Goal: Task Accomplishment & Management: Manage account settings

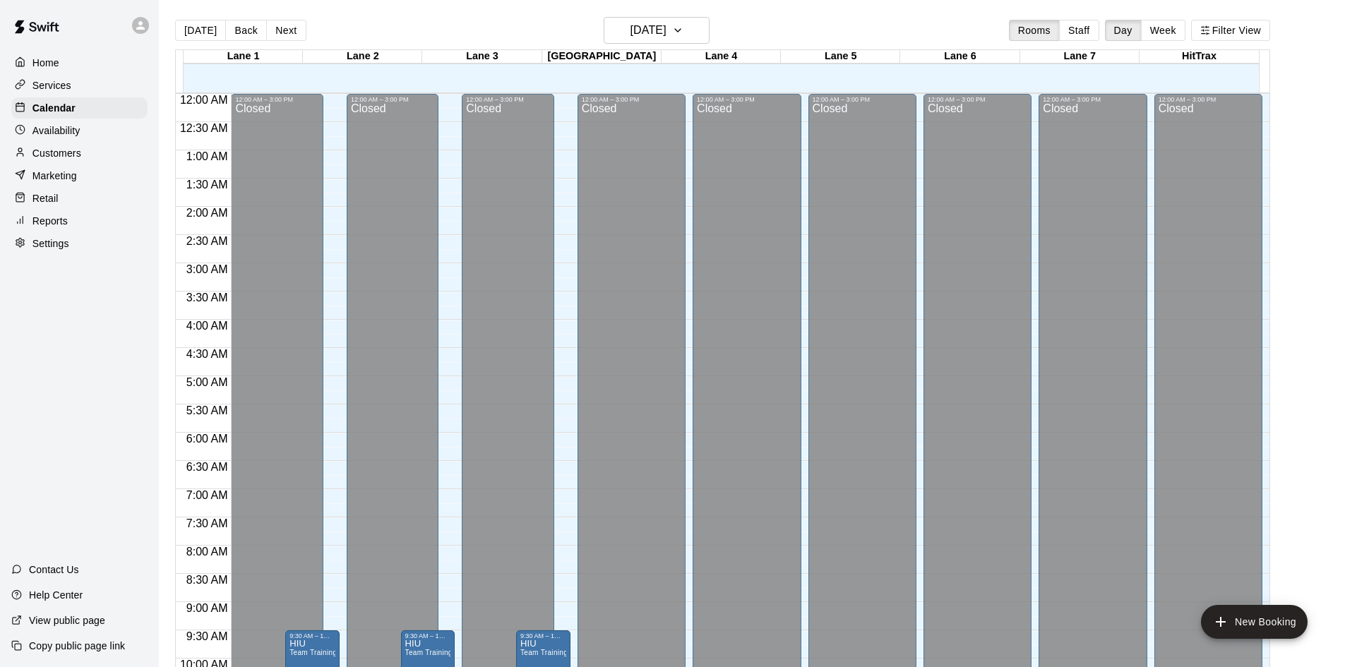
scroll to position [723, 0]
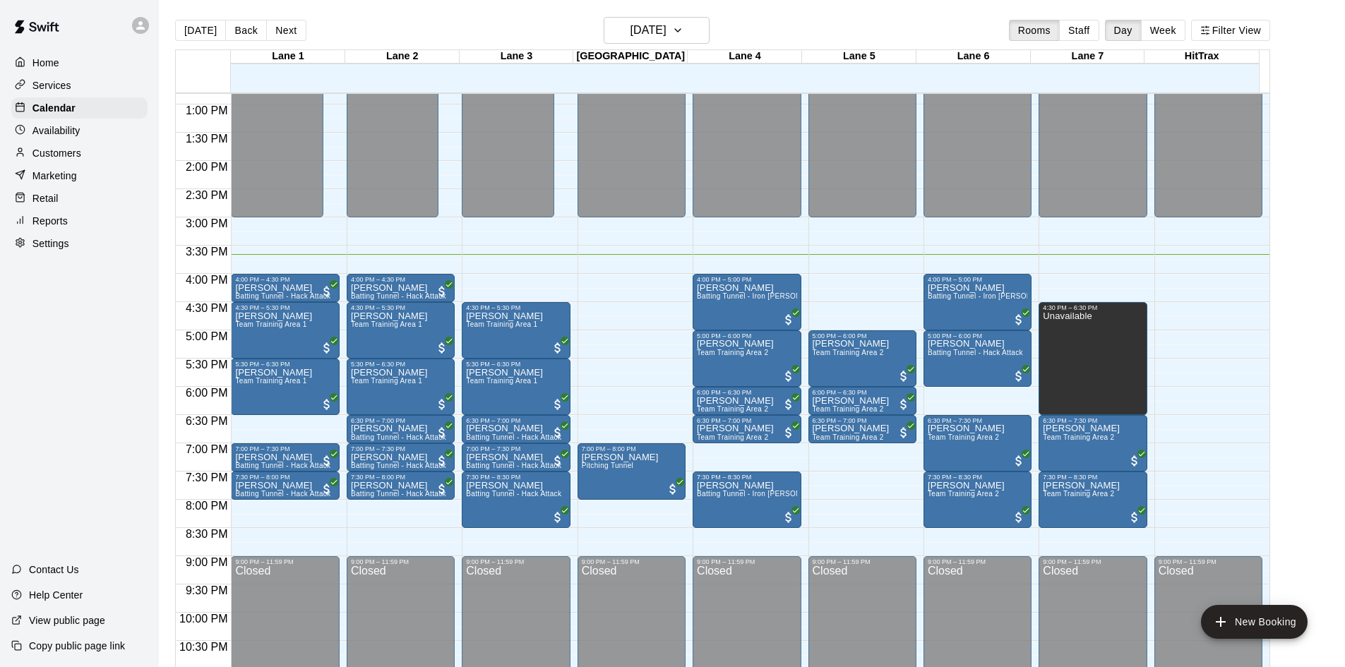
click at [57, 402] on div "Home Services Calendar Availability Customers Marketing Retail Reports Settings…" at bounding box center [79, 333] width 159 height 667
click at [61, 414] on div "Home Services Calendar Availability Customers Marketing Retail Reports Settings…" at bounding box center [79, 333] width 159 height 667
click at [56, 415] on div "Home Services Calendar Availability Customers Marketing Retail Reports Settings…" at bounding box center [79, 333] width 159 height 667
click at [45, 407] on div "Home Services Calendar Availability Customers Marketing Retail Reports Settings…" at bounding box center [79, 333] width 159 height 667
click at [47, 404] on div "Home Services Calendar Availability Customers Marketing Retail Reports Settings…" at bounding box center [79, 333] width 159 height 667
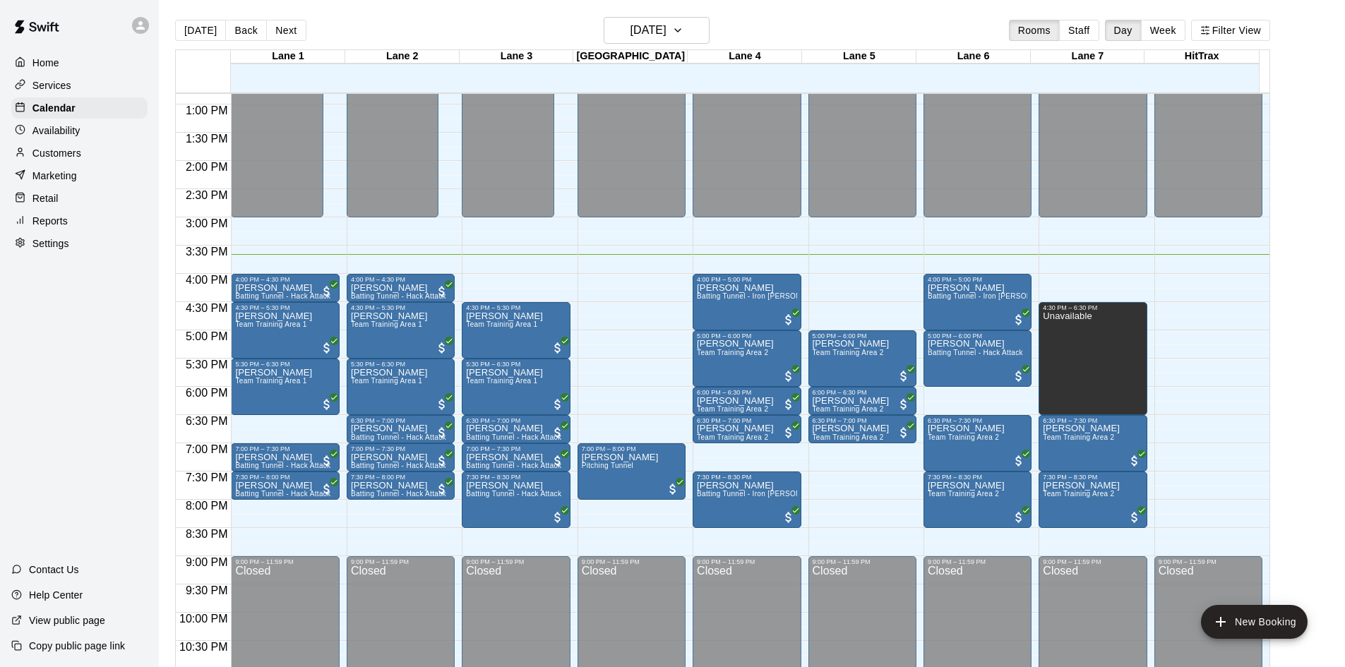
click at [93, 450] on div "Home Services Calendar Availability Customers Marketing Retail Reports Settings…" at bounding box center [79, 333] width 159 height 667
click at [92, 435] on div "Home Services Calendar Availability Customers Marketing Retail Reports Settings…" at bounding box center [79, 333] width 159 height 667
click at [75, 352] on div "Home Services Calendar Availability Customers Marketing Retail Reports Settings…" at bounding box center [79, 333] width 159 height 667
click at [366, 20] on div "Today Back Next Wednesday Oct 15 Rooms Staff Day Week Filter View" at bounding box center [722, 33] width 1095 height 32
click at [361, 28] on div "Today Back Next Wednesday Oct 15 Rooms Staff Day Week Filter View" at bounding box center [722, 33] width 1095 height 32
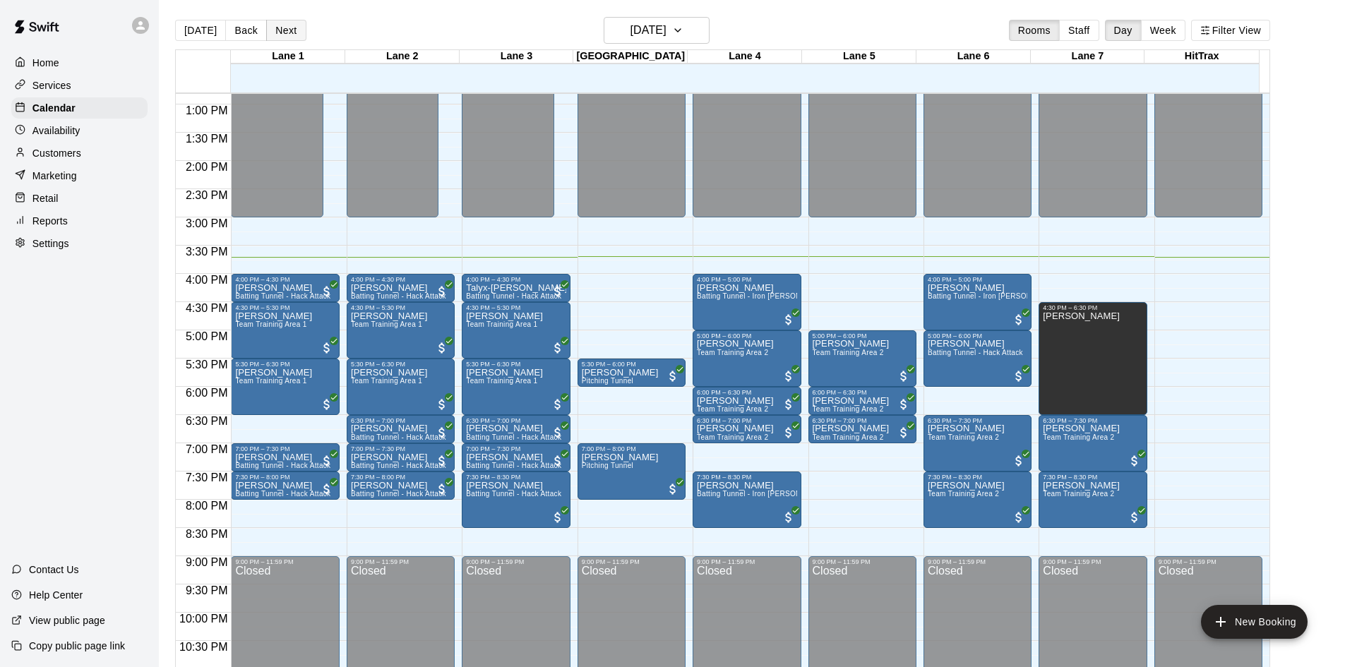
click at [284, 27] on button "Next" at bounding box center [286, 30] width 40 height 21
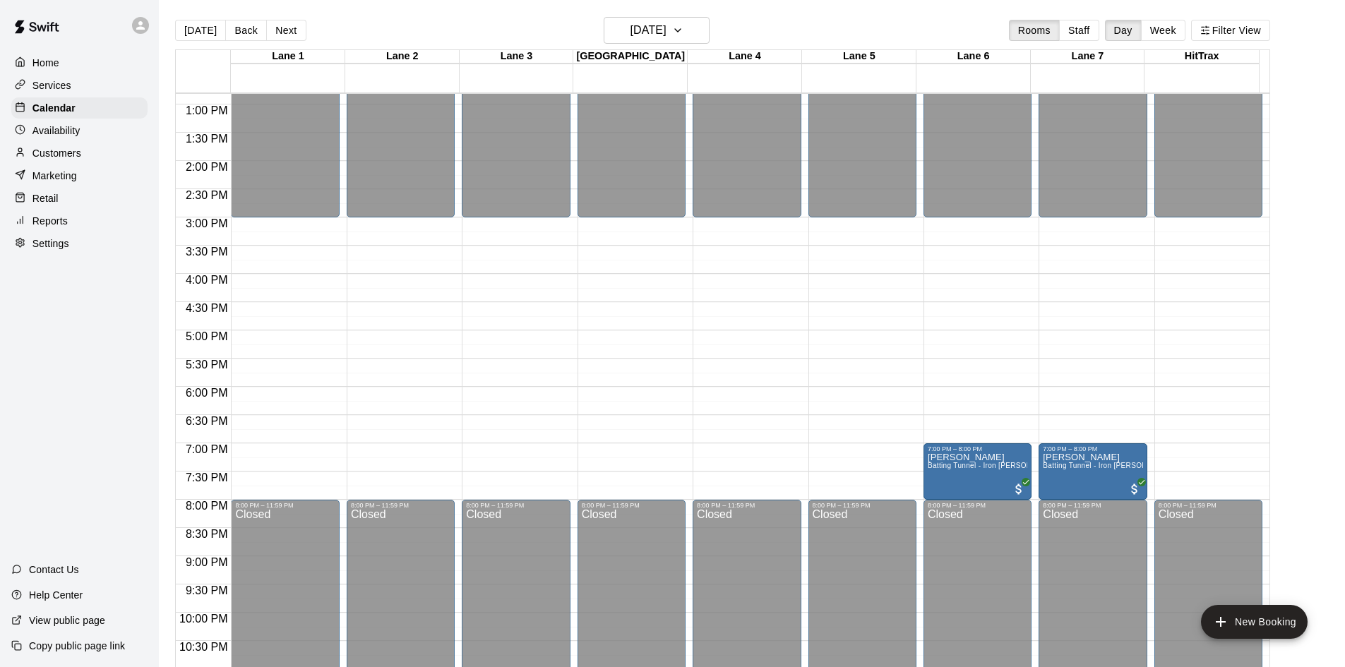
click at [16, 437] on div "Home Services Calendar Availability Customers Marketing Retail Reports Settings…" at bounding box center [79, 333] width 159 height 667
click at [235, 38] on button "Back" at bounding box center [246, 30] width 42 height 21
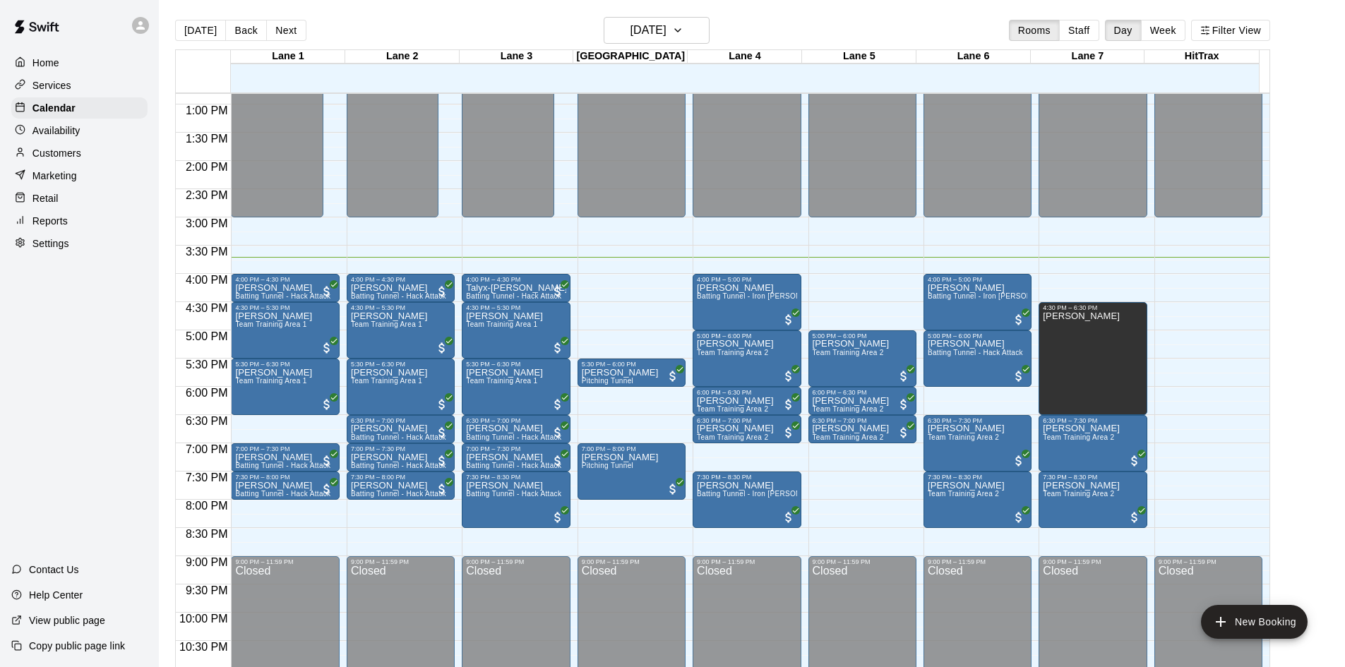
click at [29, 359] on div "Home Services Calendar Availability Customers Marketing Retail Reports Settings…" at bounding box center [79, 333] width 159 height 667
click at [16, 345] on div "Home Services Calendar Availability Customers Marketing Retail Reports Settings…" at bounding box center [79, 333] width 159 height 667
click at [104, 360] on div "Home Services Calendar Availability Customers Marketing Retail Reports Settings…" at bounding box center [79, 333] width 159 height 667
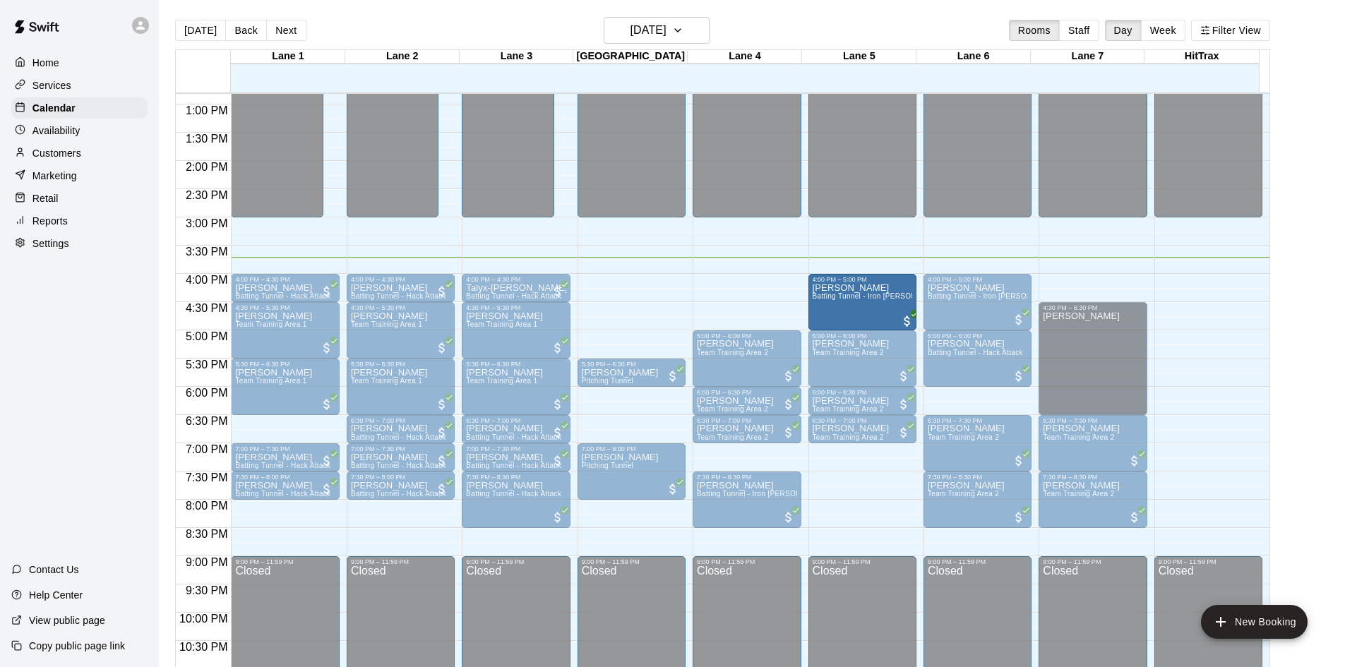
drag, startPoint x: 738, startPoint y: 292, endPoint x: 856, endPoint y: 304, distance: 118.6
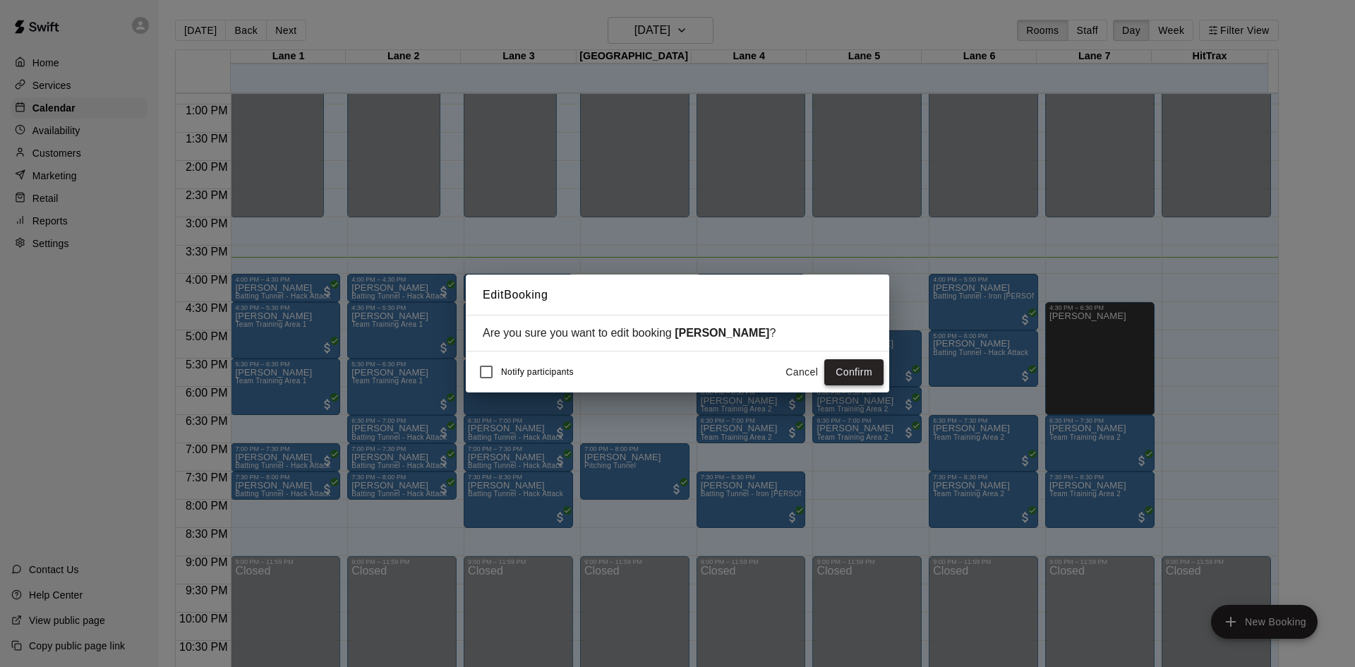
click at [858, 381] on button "Confirm" at bounding box center [853, 372] width 59 height 26
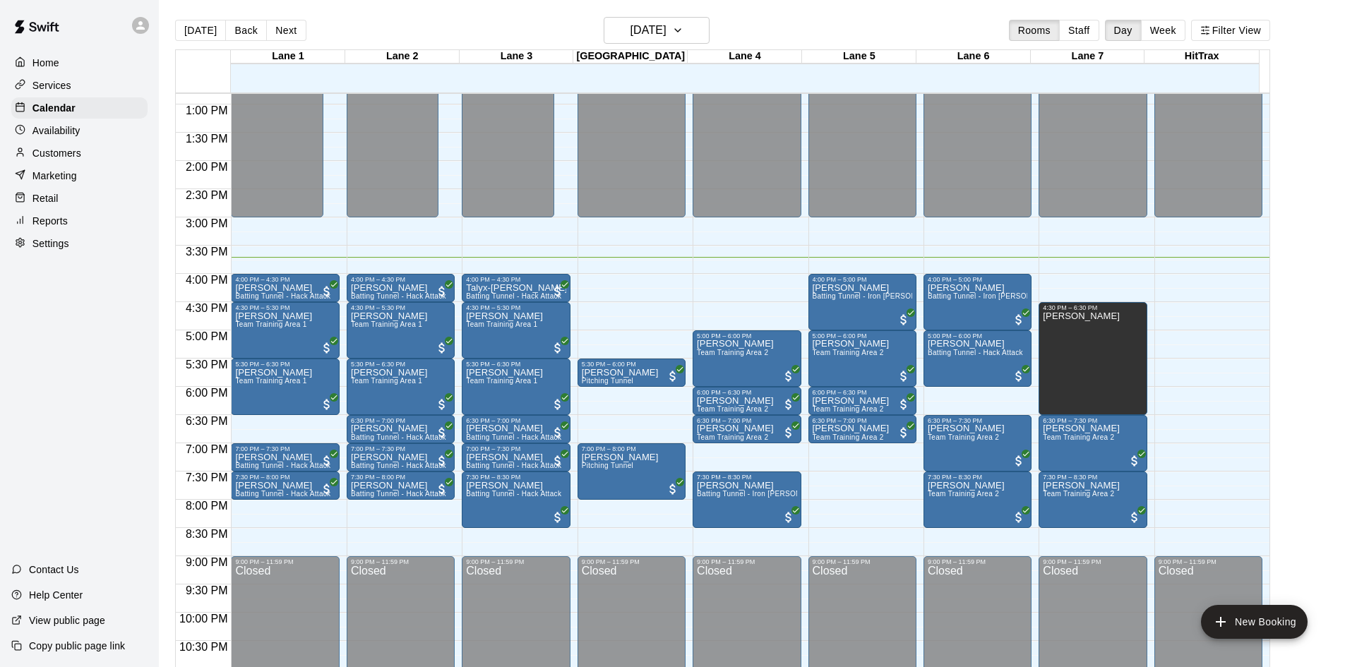
click at [95, 350] on div "Home Services Calendar Availability Customers Marketing Retail Reports Settings…" at bounding box center [79, 333] width 159 height 667
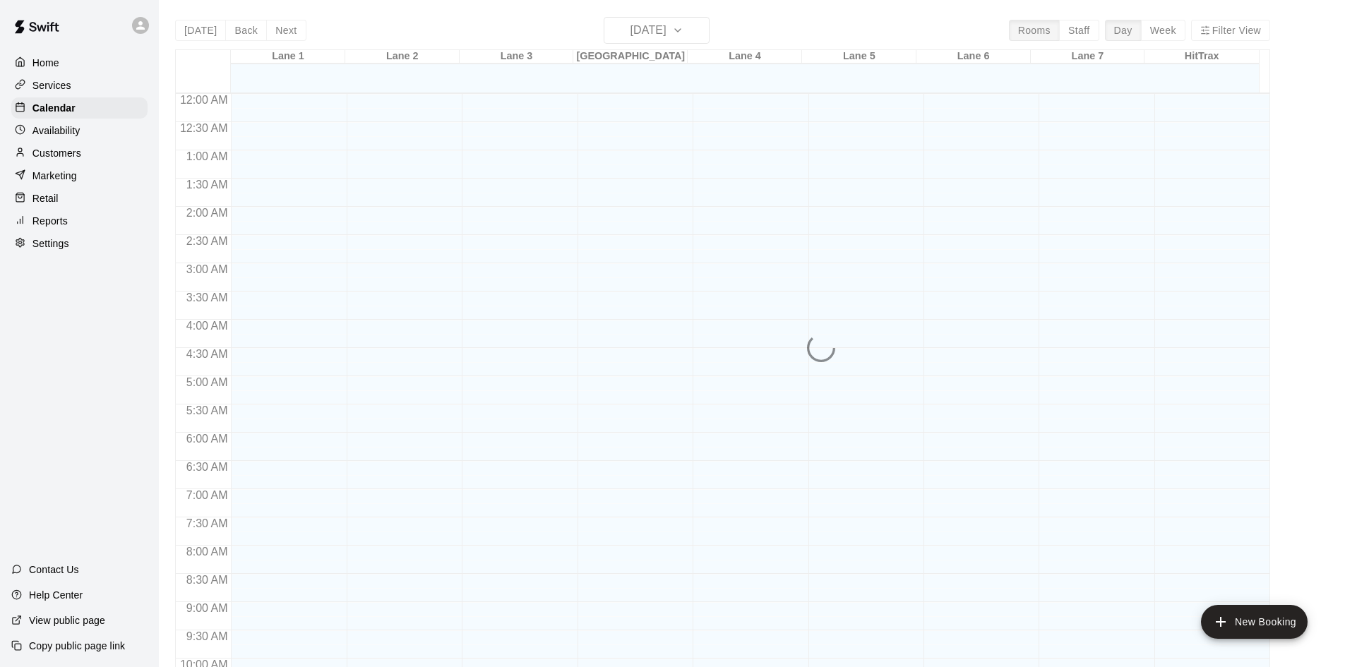
scroll to position [723, 0]
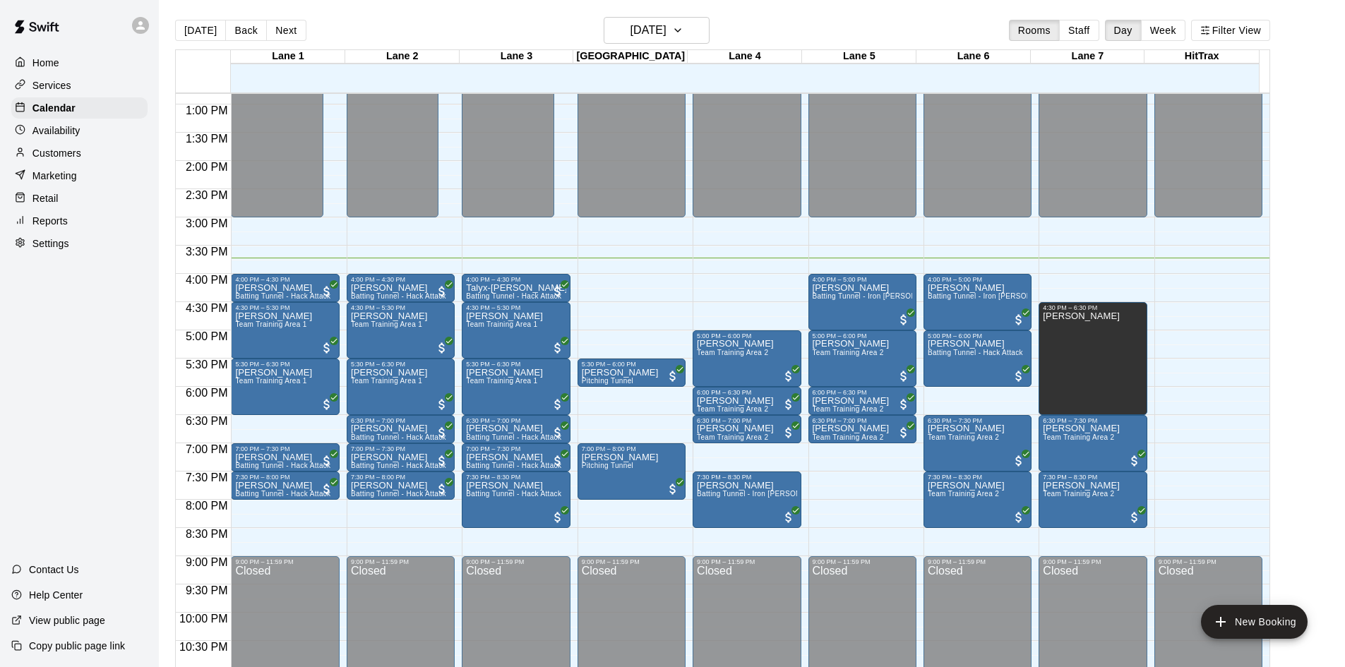
click at [61, 390] on div "Home Services Calendar Availability Customers Marketing Retail Reports Settings…" at bounding box center [79, 333] width 159 height 667
click at [83, 375] on div "Home Services Calendar Availability Customers Marketing Retail Reports Settings…" at bounding box center [79, 333] width 159 height 667
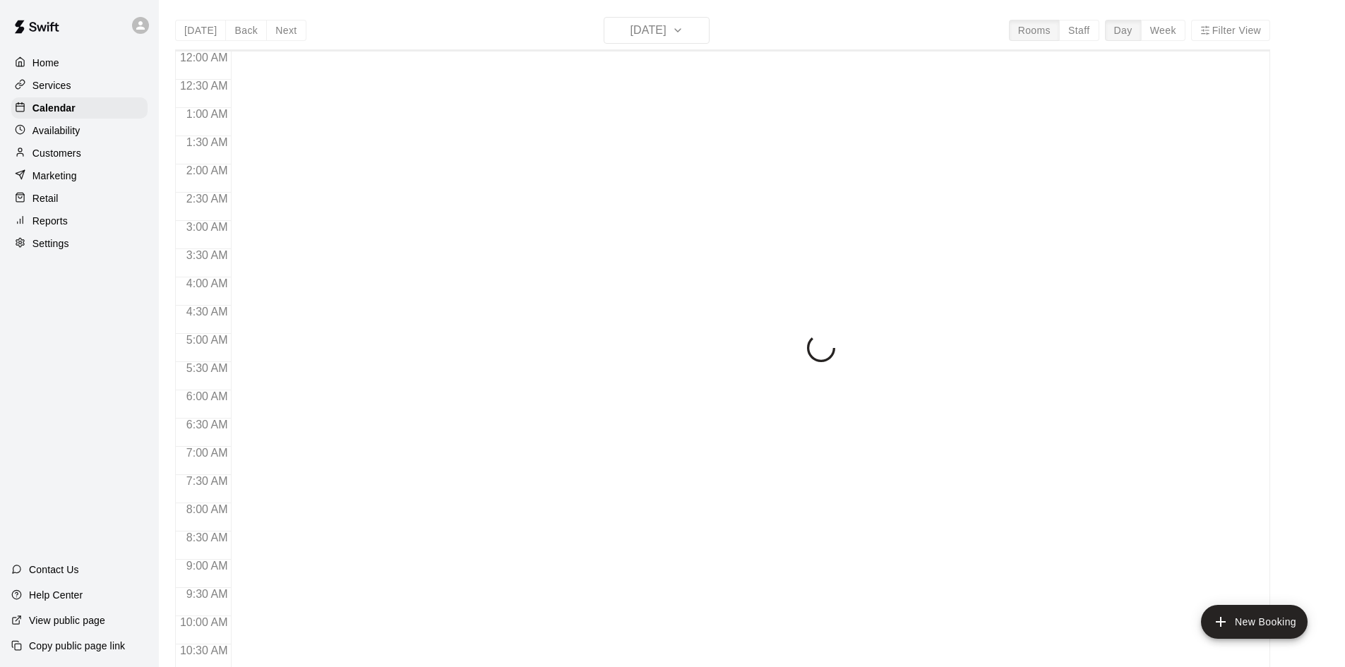
scroll to position [723, 0]
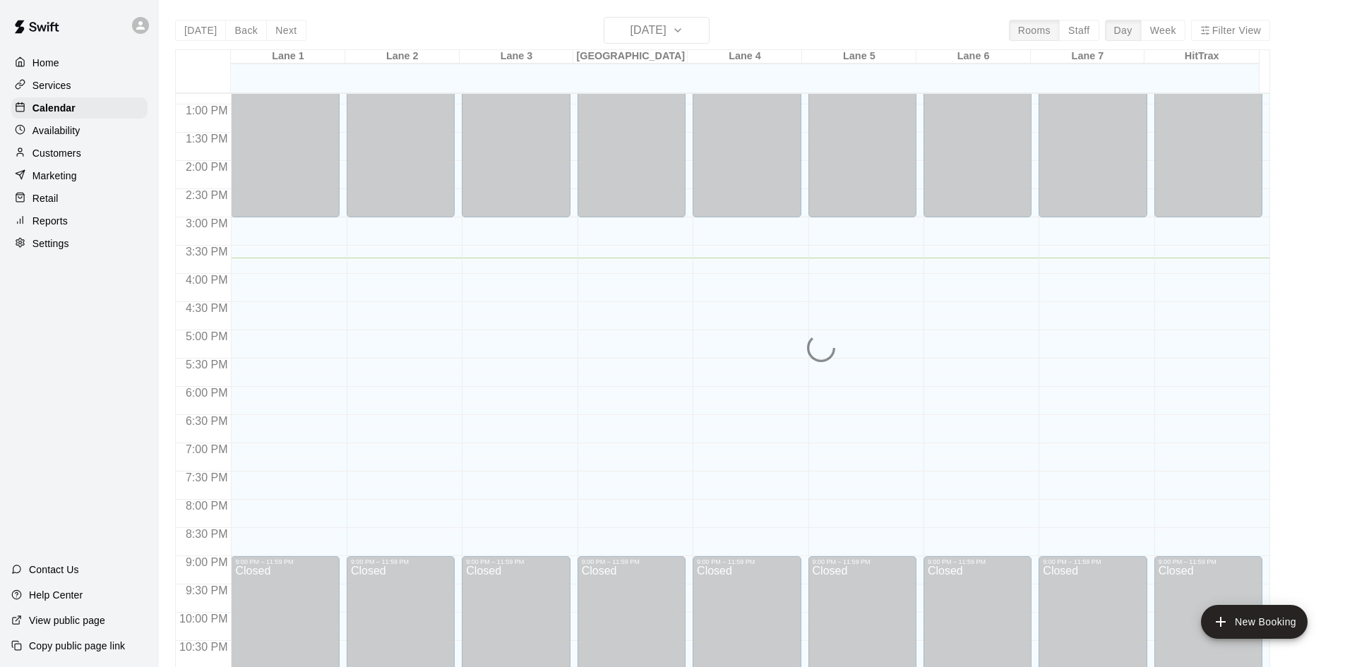
click at [103, 349] on div "Home Services Calendar Availability Customers Marketing Retail Reports Settings…" at bounding box center [79, 333] width 159 height 667
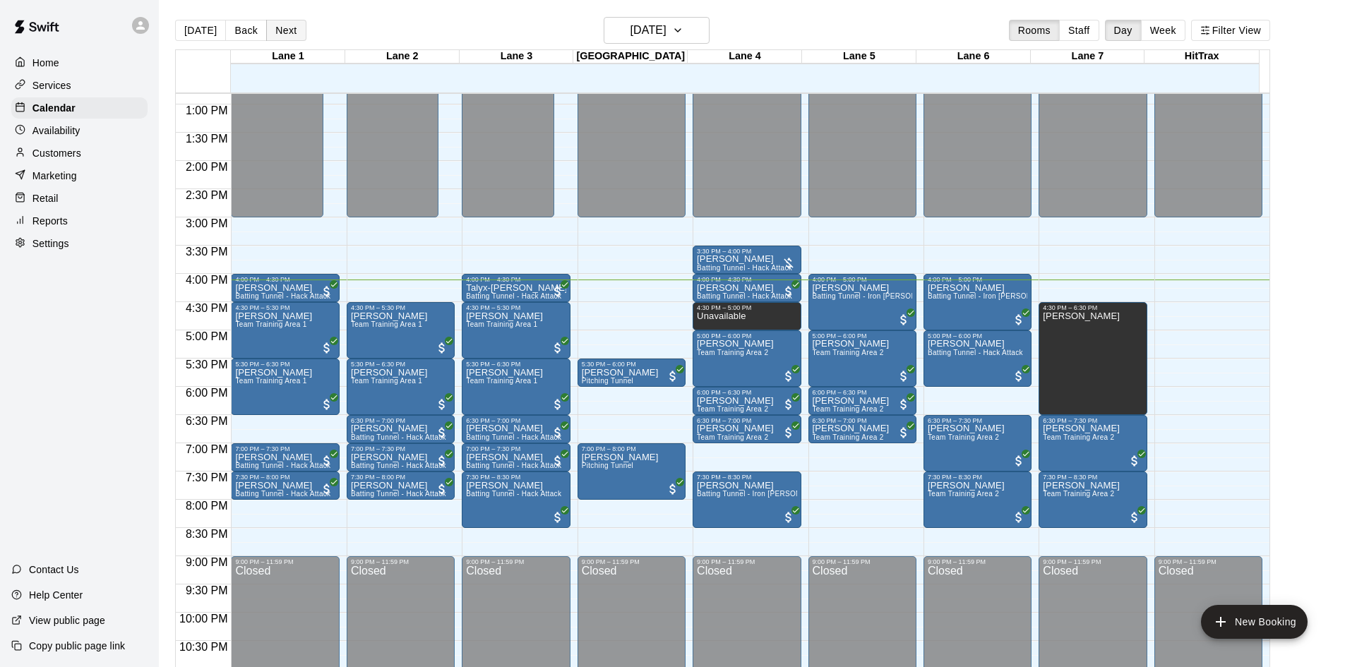
click at [284, 37] on button "Next" at bounding box center [286, 30] width 40 height 21
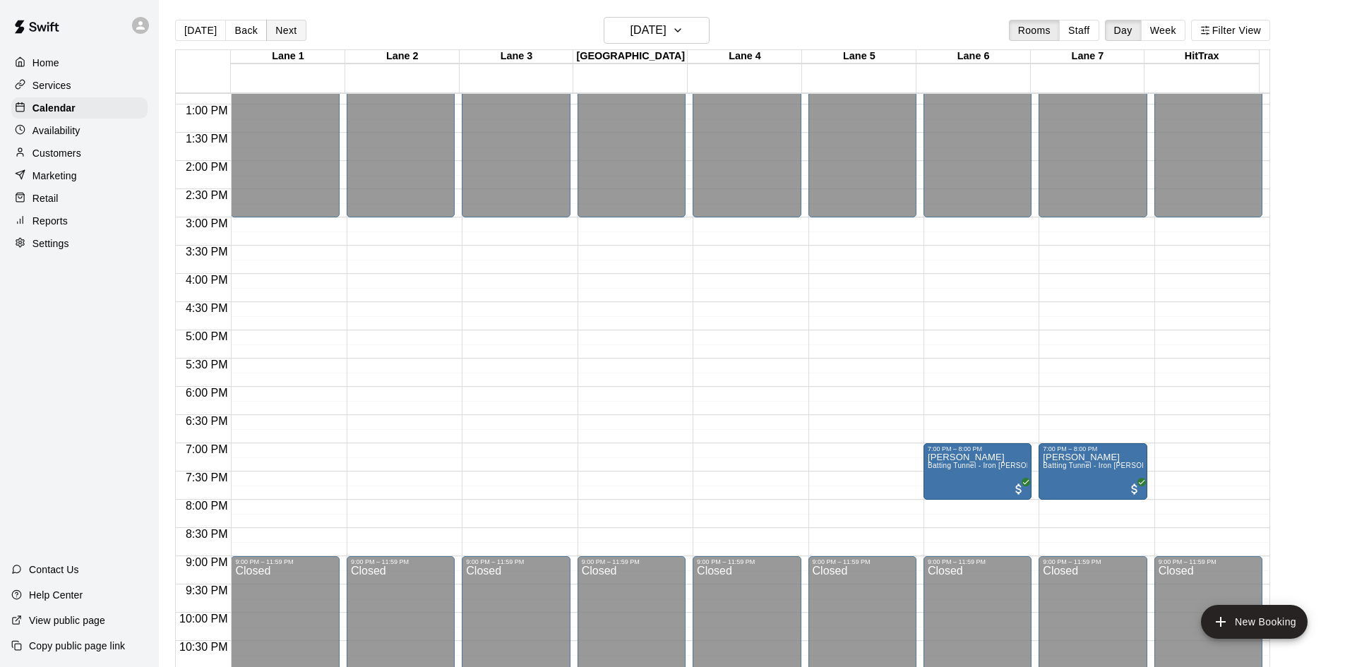
click at [284, 37] on button "Next" at bounding box center [286, 30] width 40 height 21
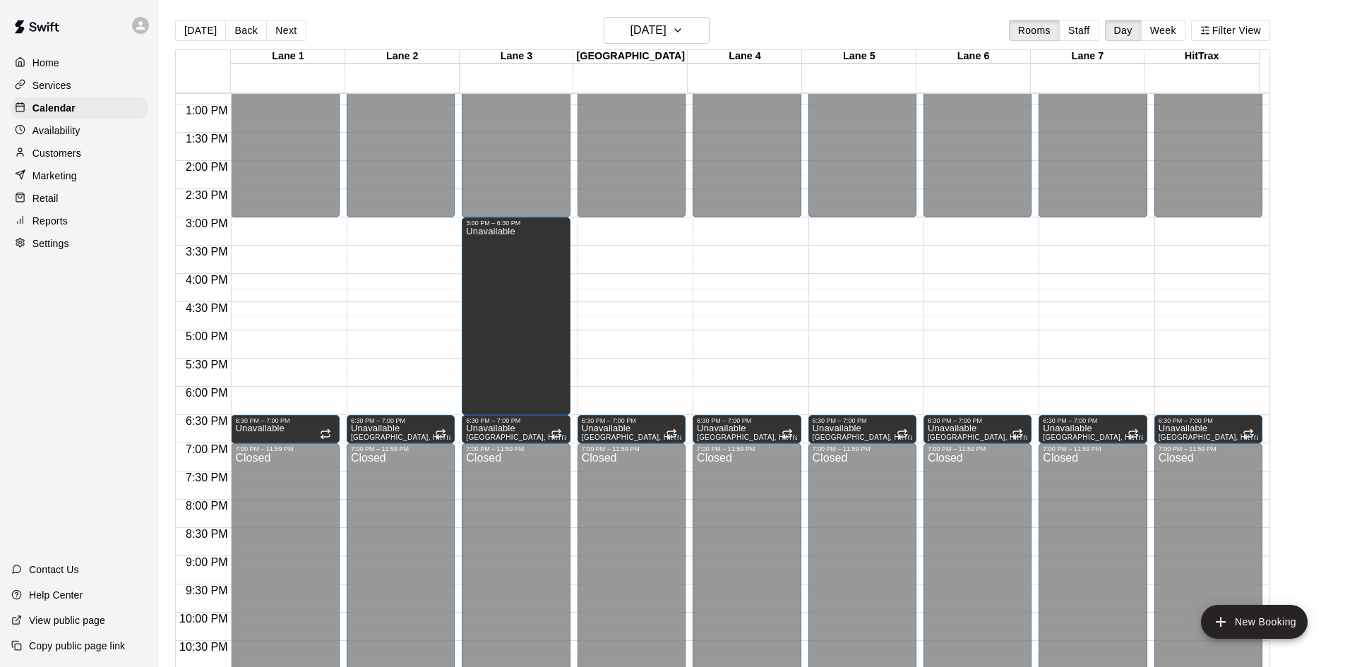
click at [98, 354] on div "Home Services Calendar Availability Customers Marketing Retail Reports Settings…" at bounding box center [79, 333] width 159 height 667
click at [244, 28] on button "Back" at bounding box center [246, 30] width 42 height 21
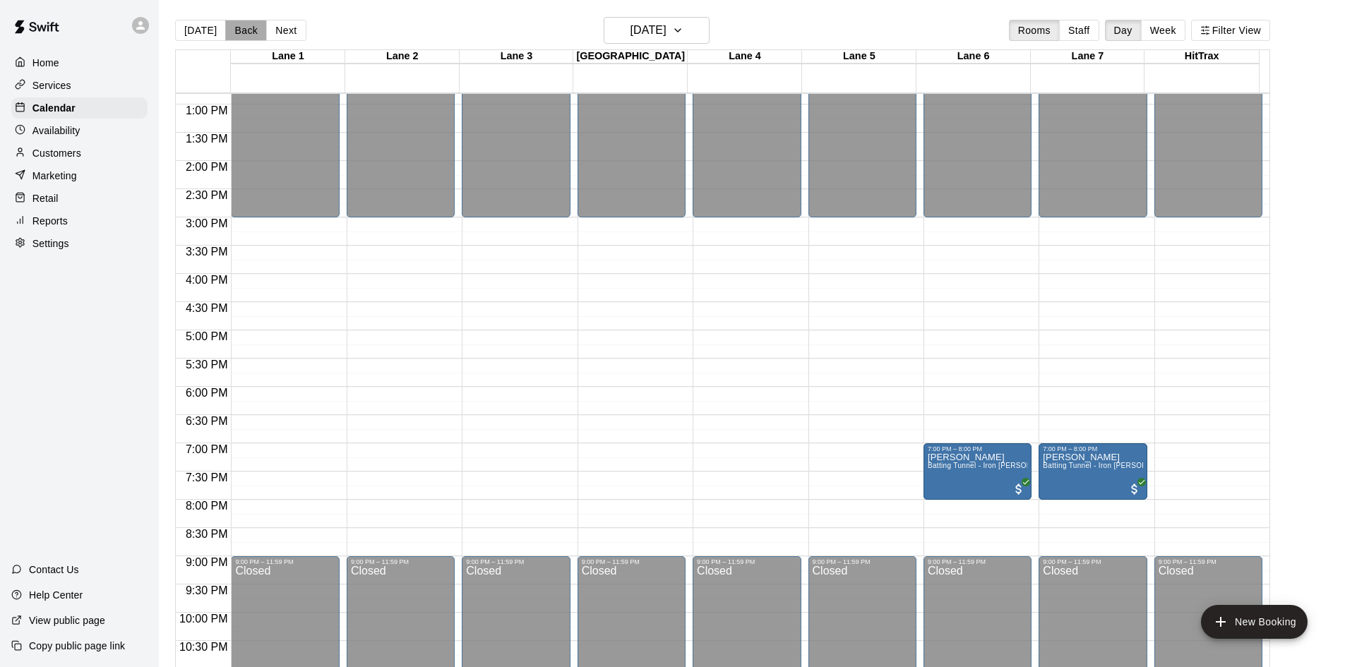
click at [244, 31] on button "Back" at bounding box center [246, 30] width 42 height 21
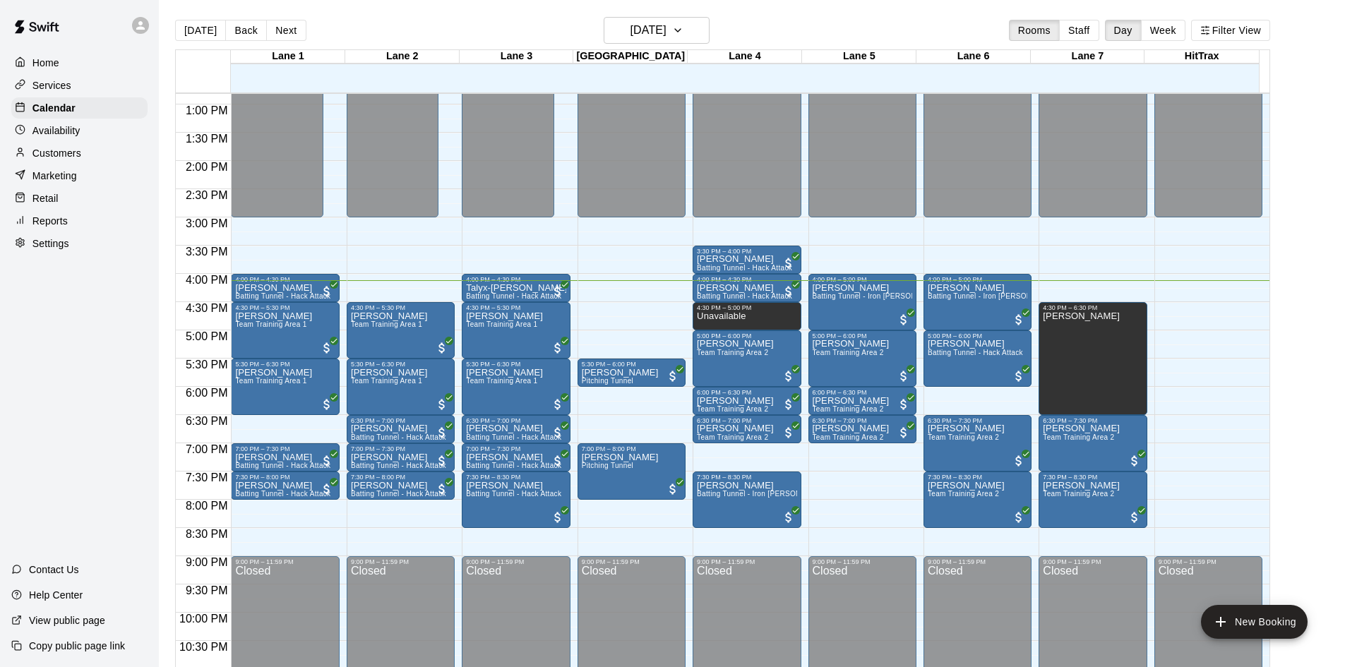
click at [61, 338] on div "Home Services Calendar Availability Customers Marketing Retail Reports Settings…" at bounding box center [79, 333] width 159 height 667
click at [108, 317] on div "Home Services Calendar Availability Customers Marketing Retail Reports Settings…" at bounding box center [79, 333] width 159 height 667
click at [71, 343] on div "Home Services Calendar Availability Customers Marketing Retail Reports Settings…" at bounding box center [79, 333] width 159 height 667
click at [83, 394] on div "Home Services Calendar Availability Customers Marketing Retail Reports Settings…" at bounding box center [79, 333] width 159 height 667
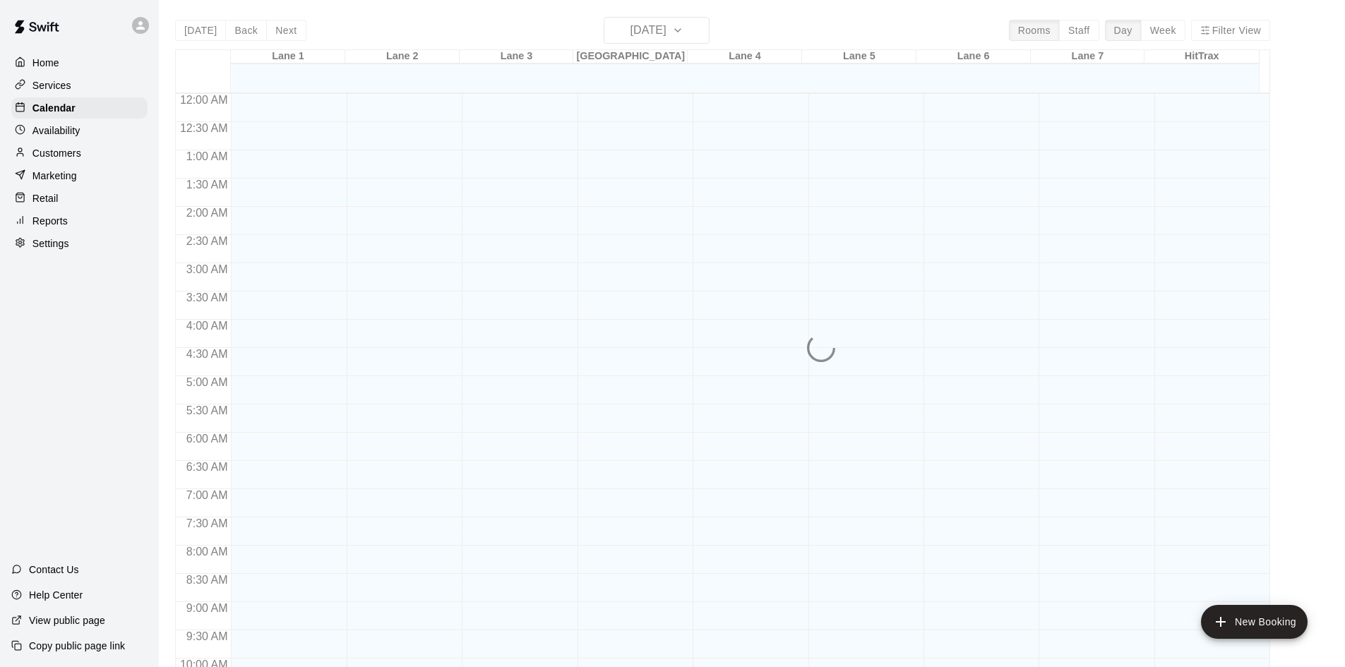
scroll to position [723, 0]
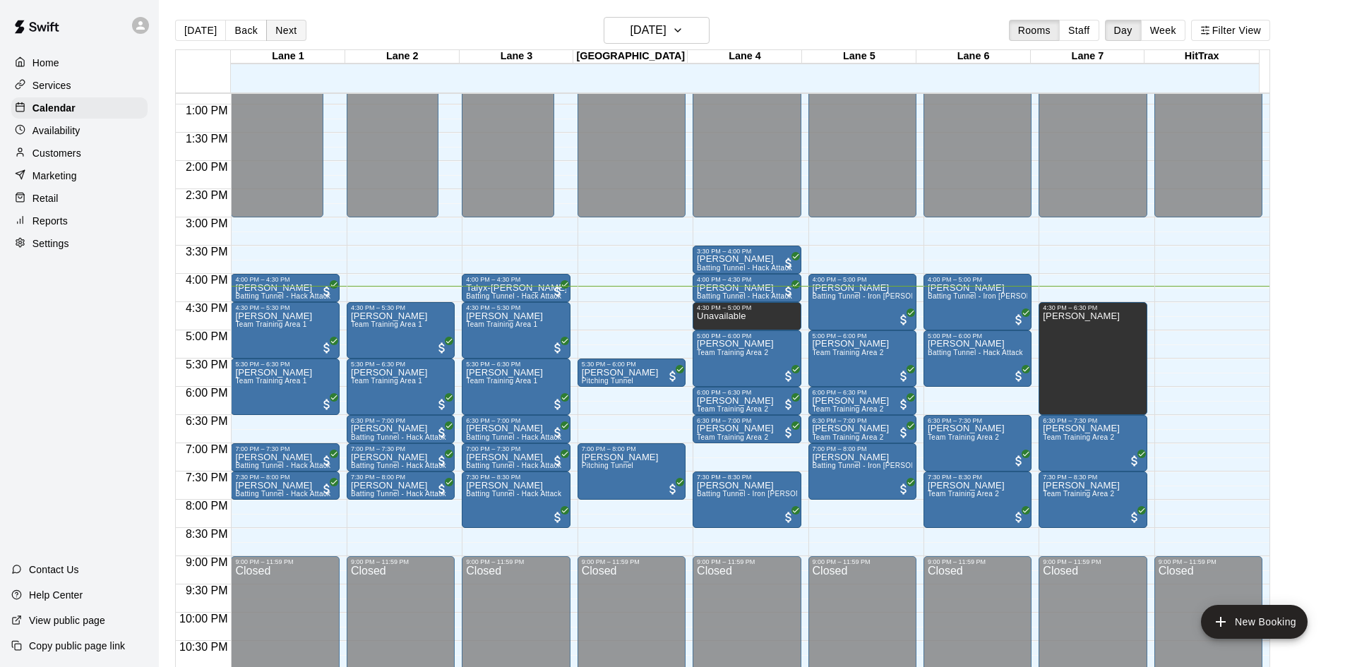
click at [294, 20] on button "Next" at bounding box center [286, 30] width 40 height 21
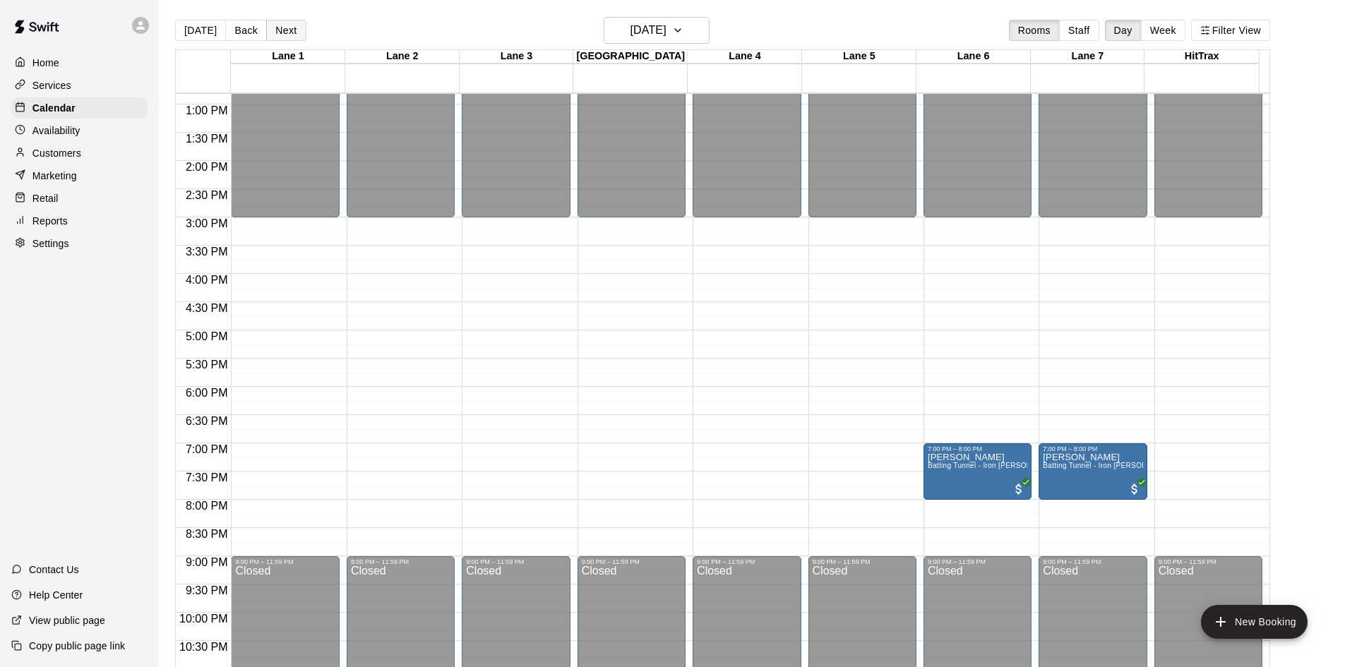
click at [290, 24] on button "Next" at bounding box center [286, 30] width 40 height 21
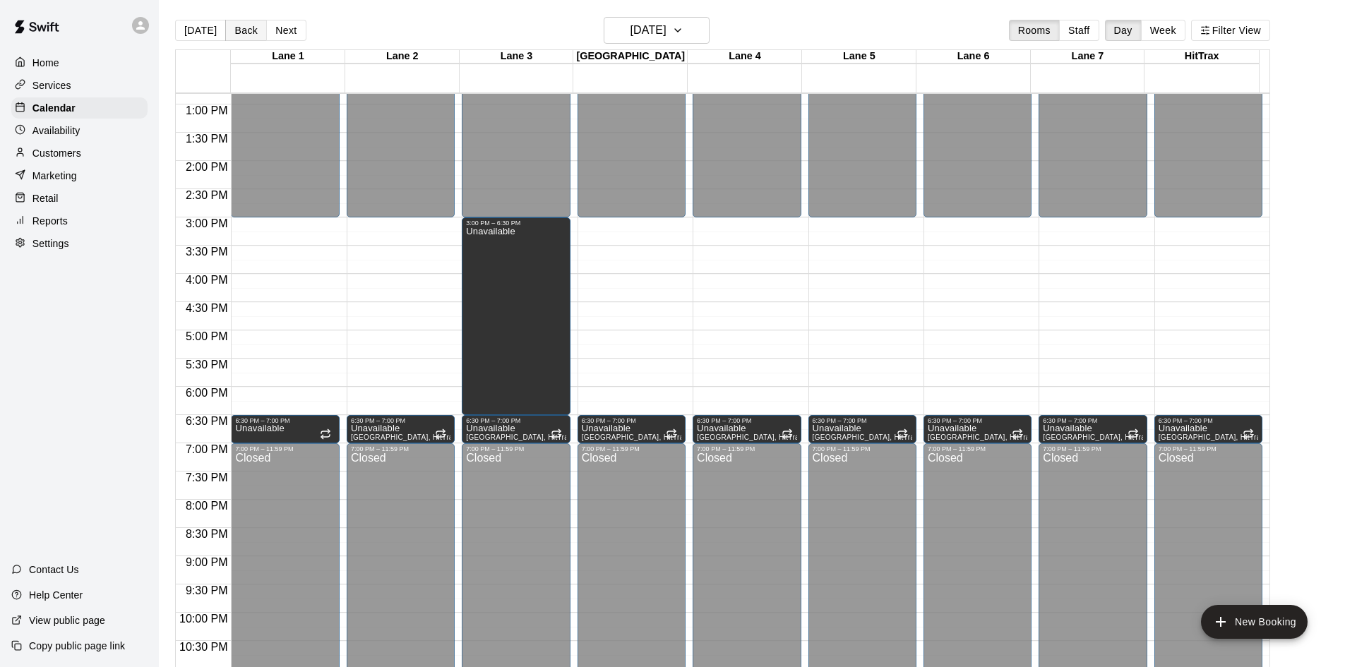
click at [248, 35] on button "Back" at bounding box center [246, 30] width 42 height 21
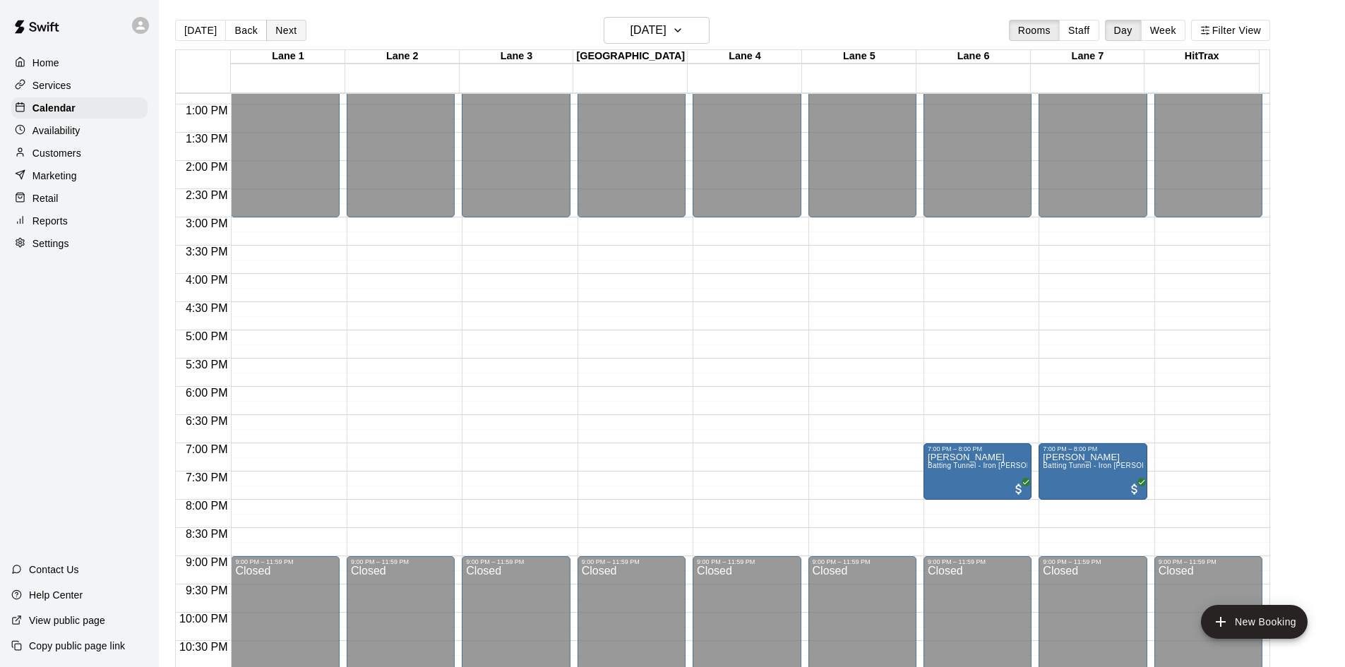
click at [274, 35] on button "Next" at bounding box center [286, 30] width 40 height 21
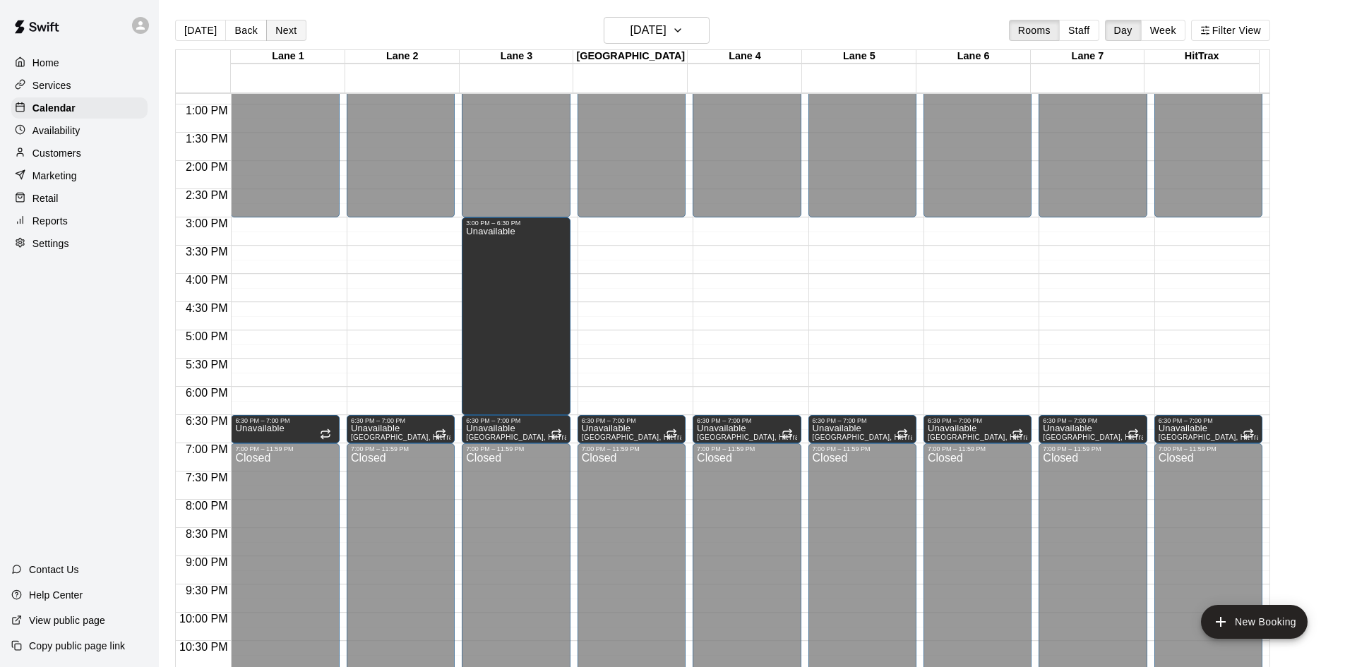
click at [274, 35] on button "Next" at bounding box center [286, 30] width 40 height 21
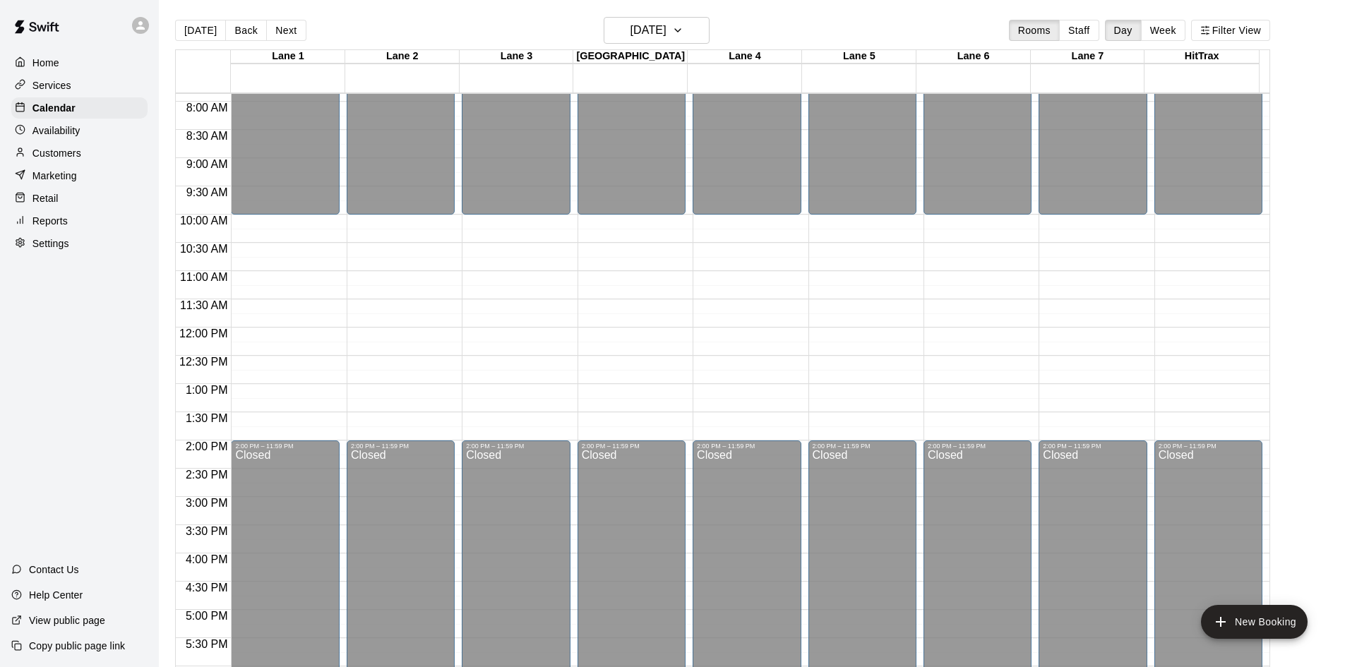
scroll to position [441, 0]
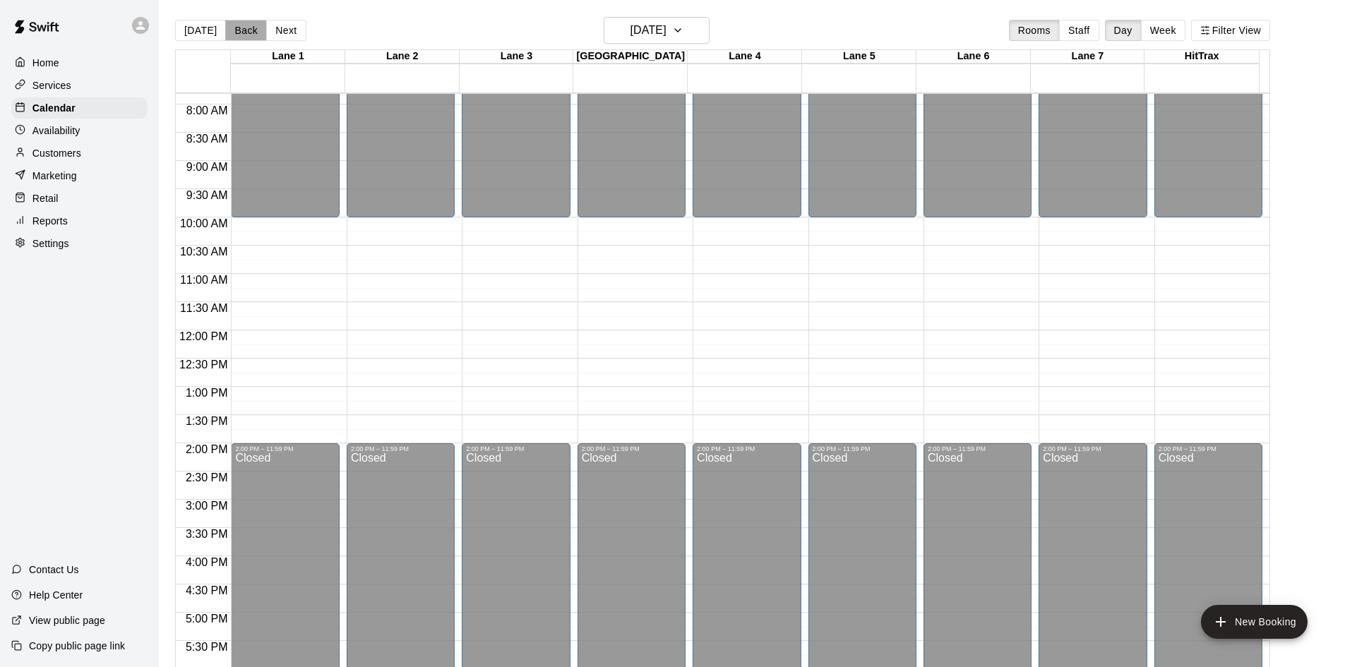
click at [242, 20] on button "Back" at bounding box center [246, 30] width 42 height 21
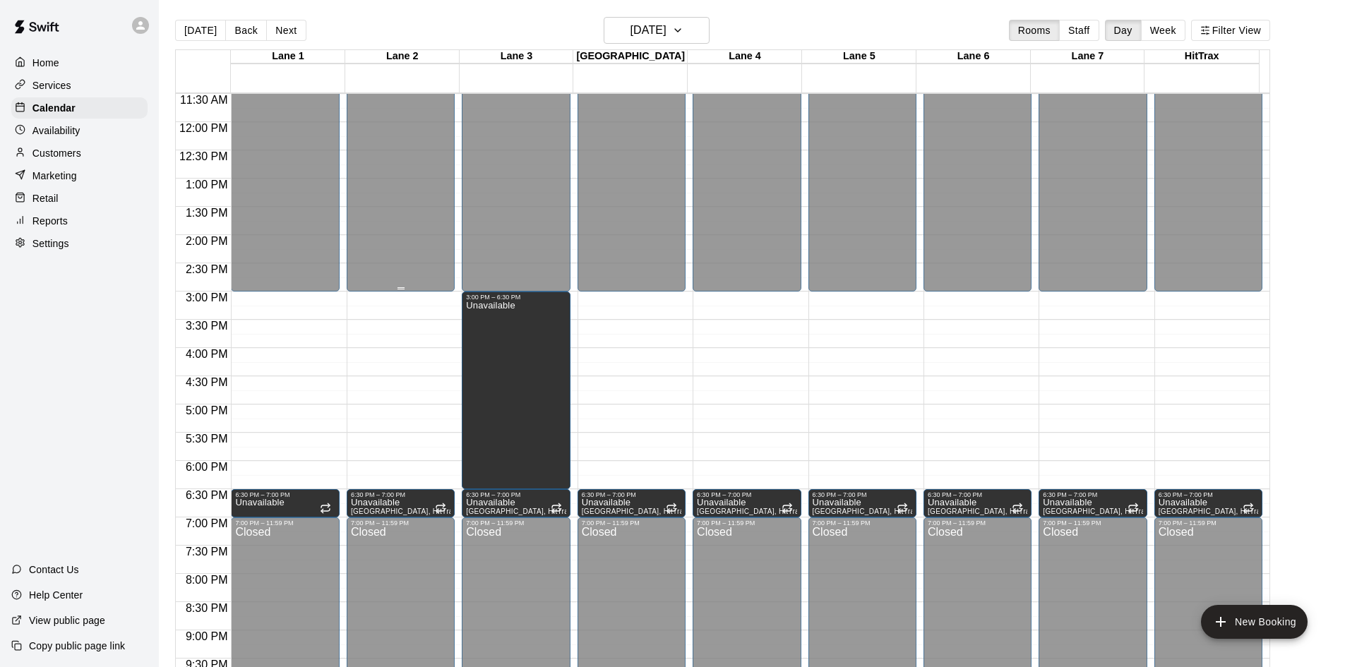
scroll to position [653, 0]
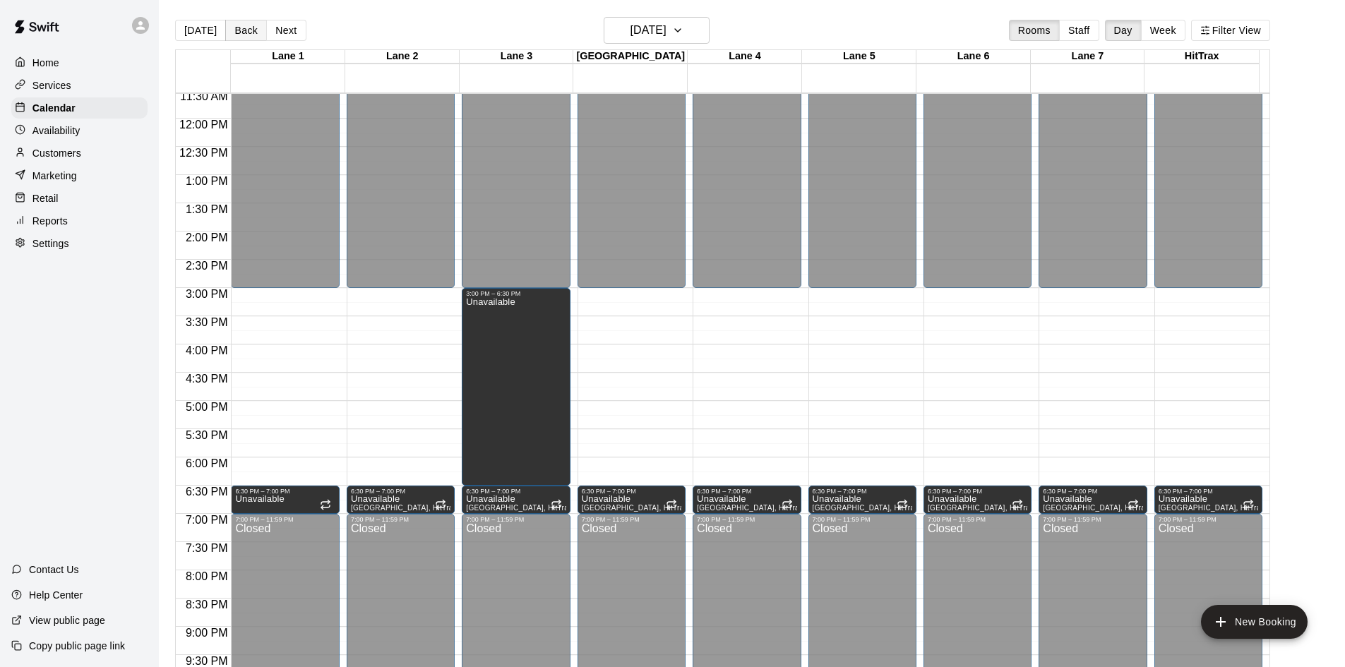
click at [246, 25] on button "Back" at bounding box center [246, 30] width 42 height 21
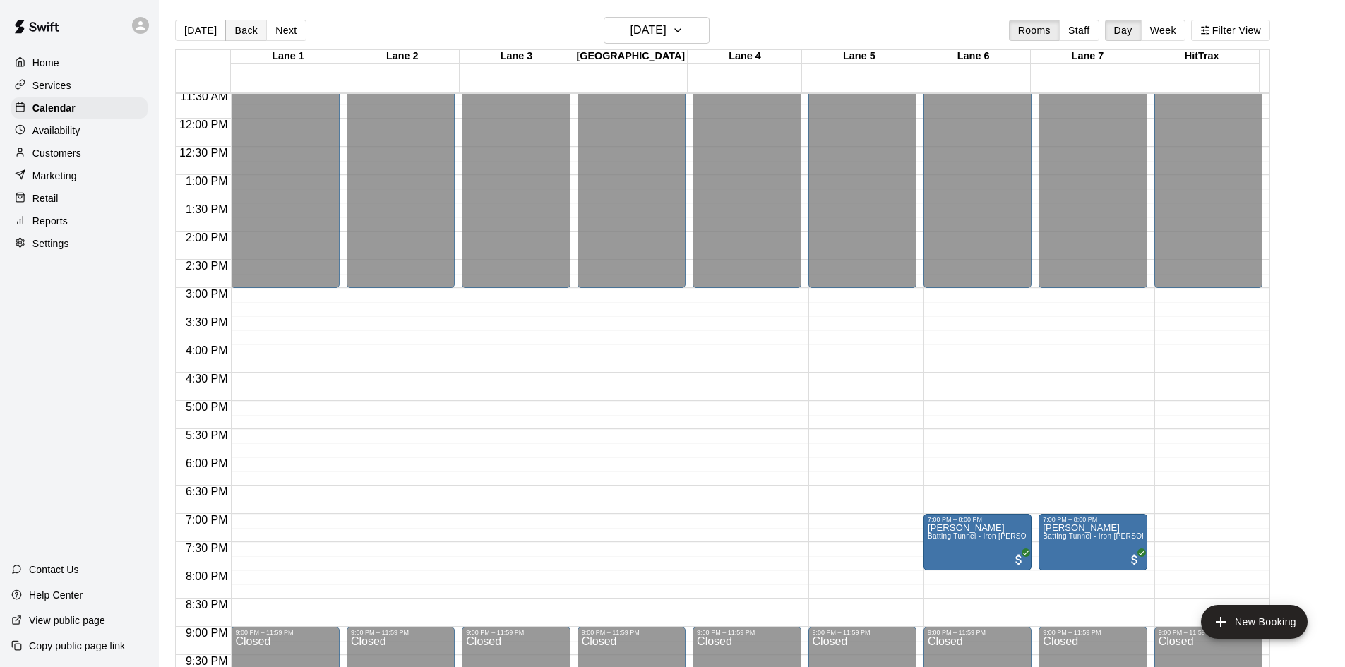
click at [246, 26] on button "Back" at bounding box center [246, 30] width 42 height 21
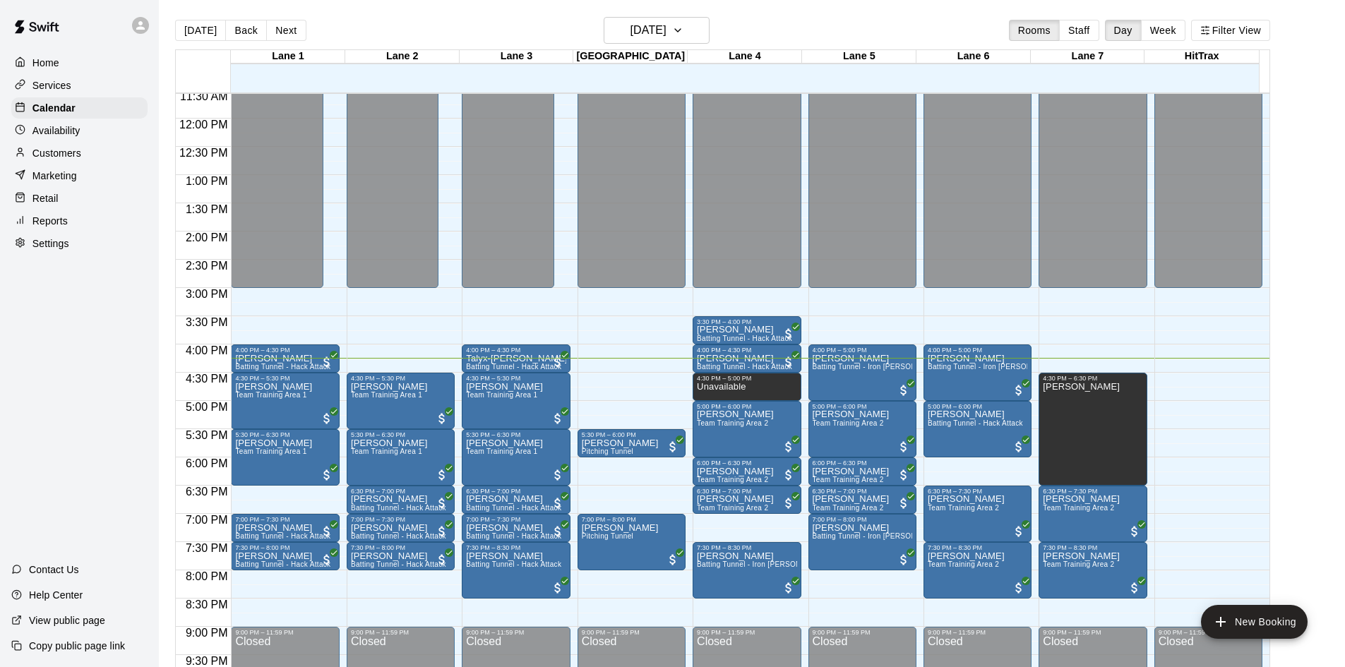
click at [80, 409] on div "Home Services Calendar Availability Customers Marketing Retail Reports Settings…" at bounding box center [79, 333] width 159 height 667
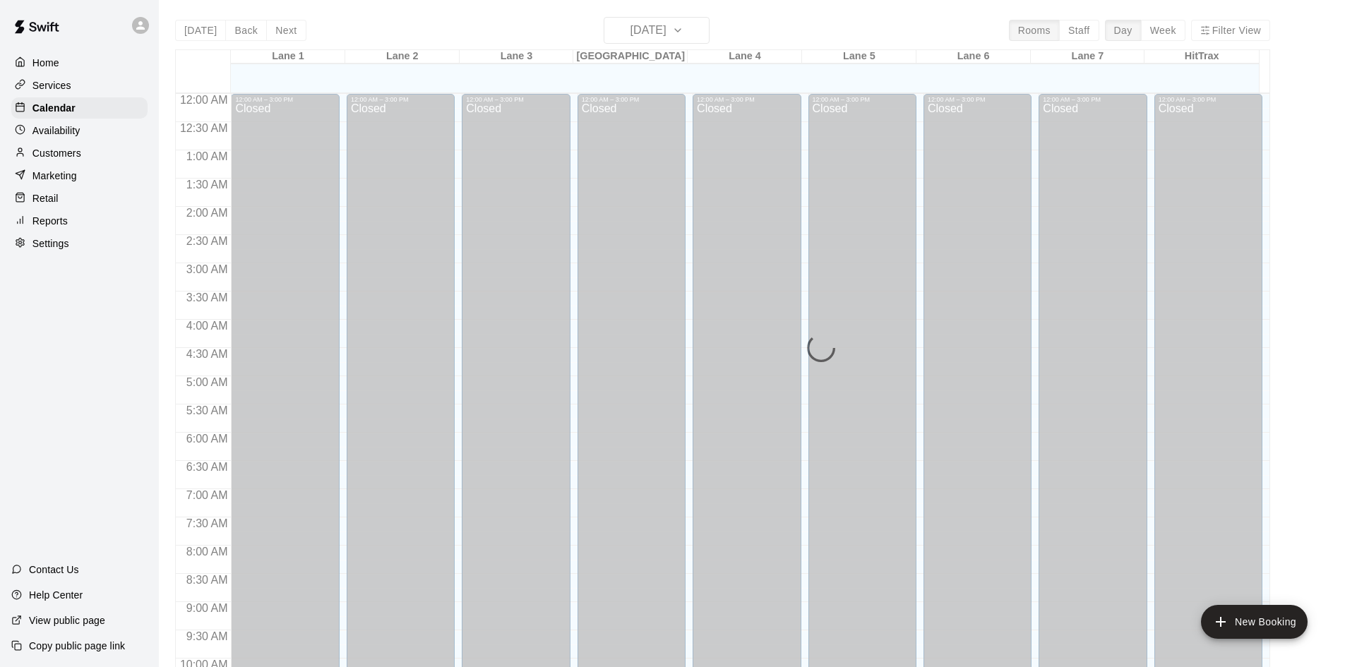
scroll to position [723, 0]
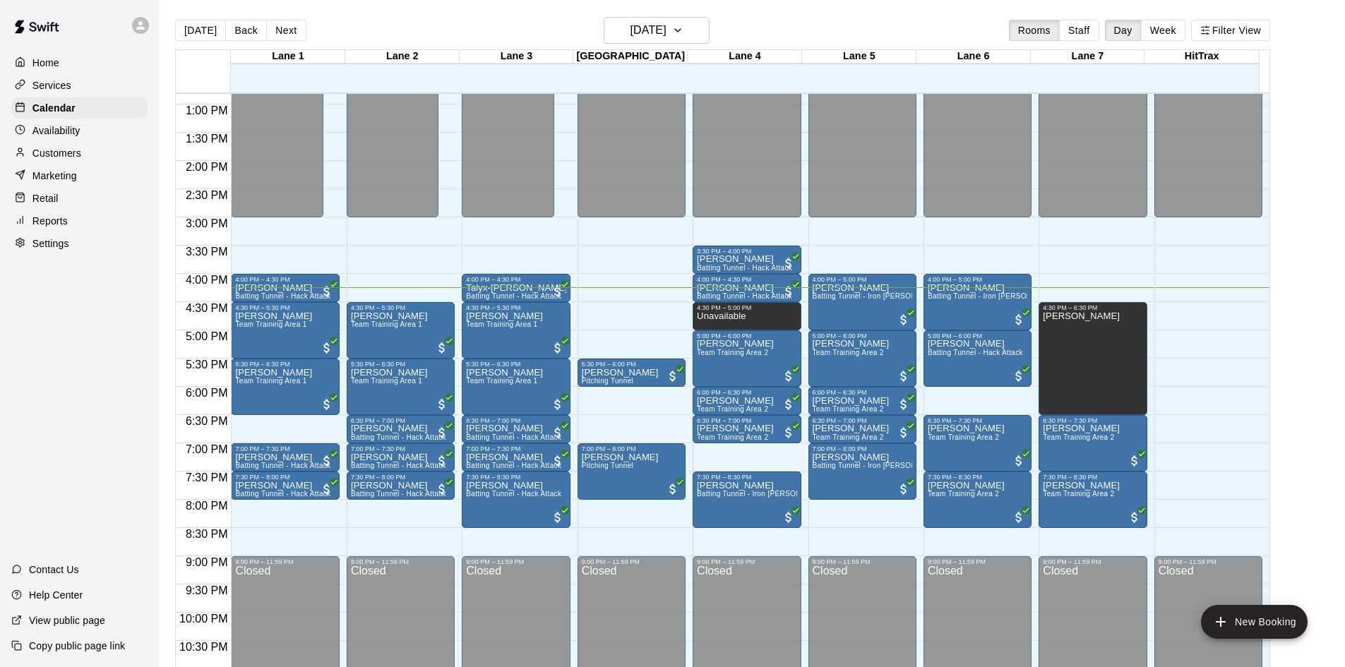
click at [92, 393] on div "Home Services Calendar Availability Customers Marketing Retail Reports Settings…" at bounding box center [79, 333] width 159 height 667
click at [56, 159] on p "Customers" at bounding box center [56, 153] width 49 height 14
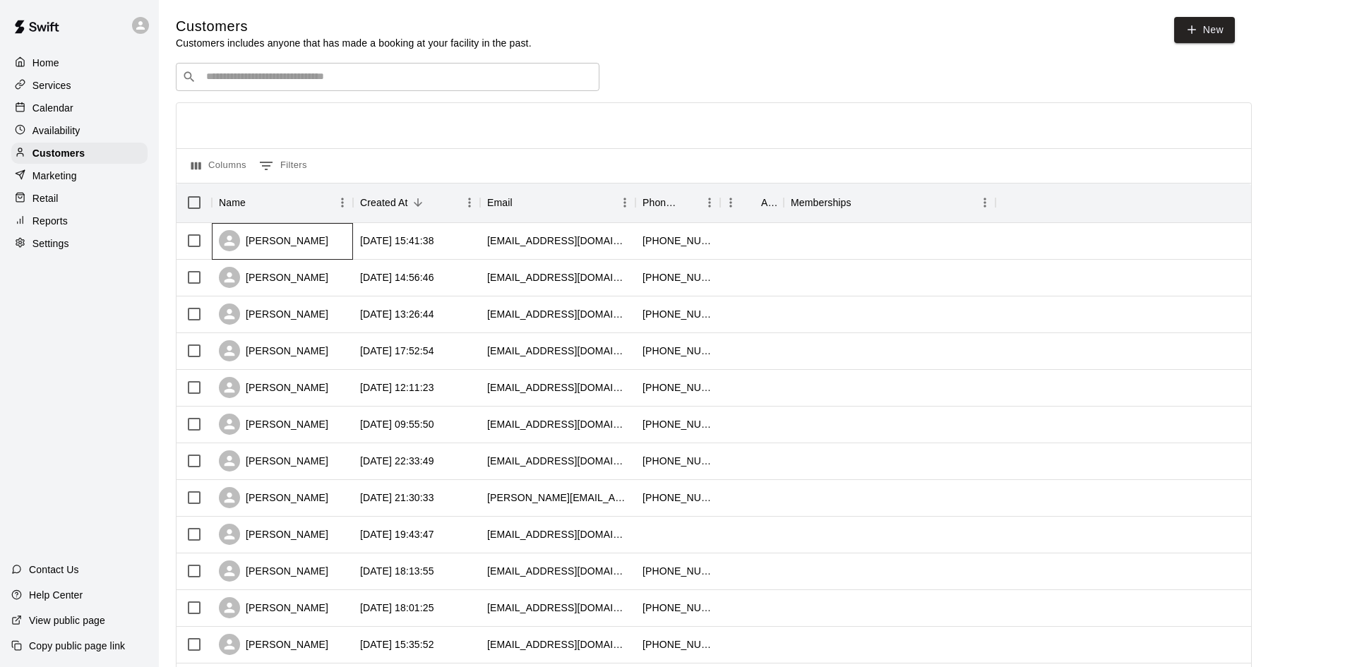
click at [279, 240] on div "[PERSON_NAME]" at bounding box center [273, 240] width 109 height 21
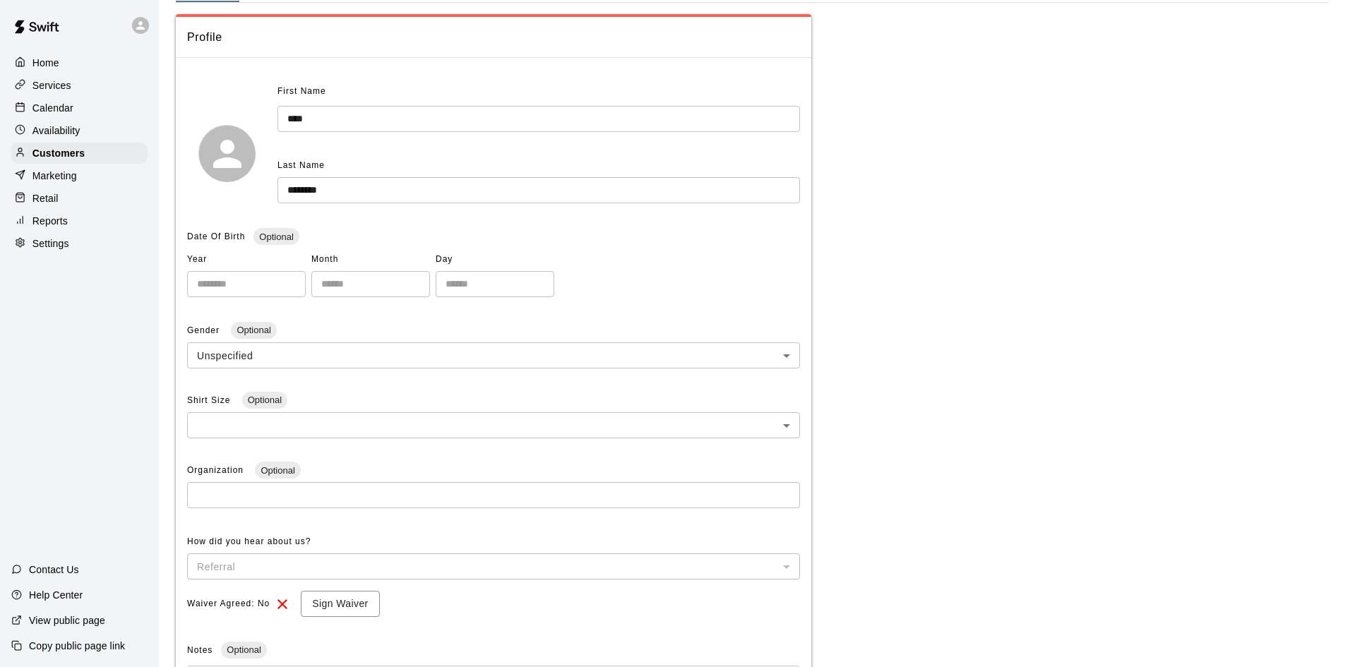
scroll to position [336, 0]
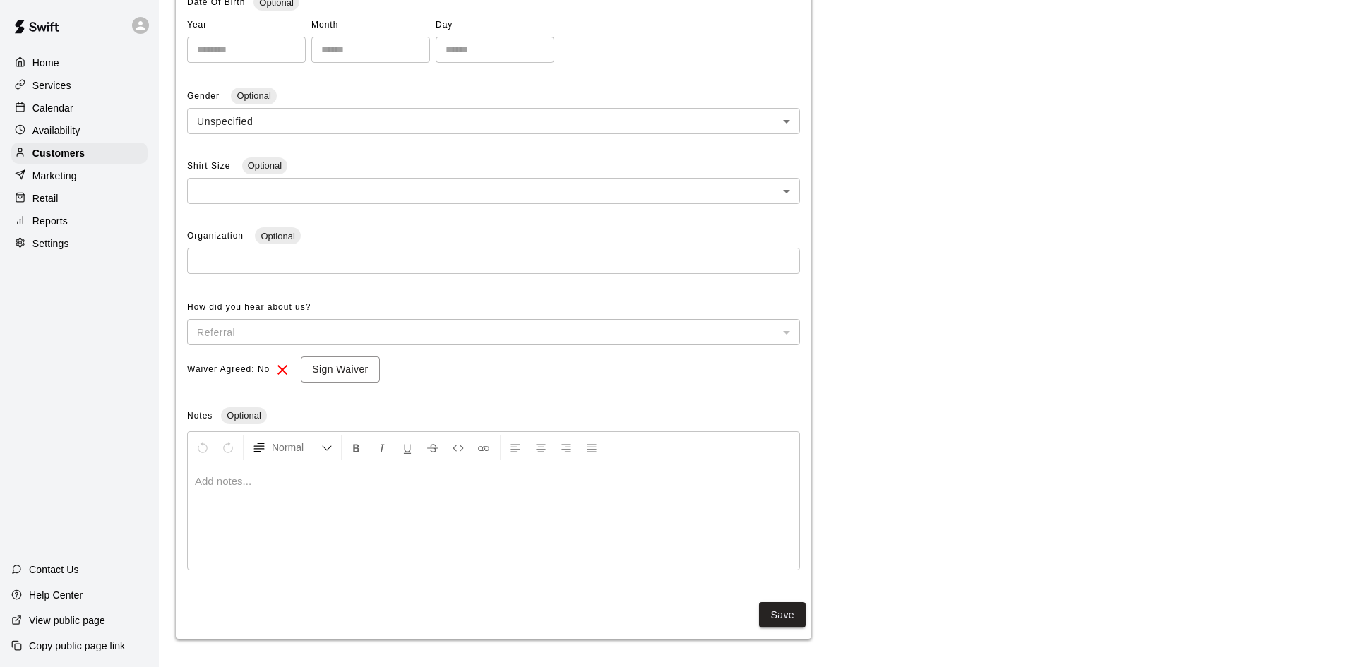
click at [227, 487] on p at bounding box center [493, 481] width 597 height 14
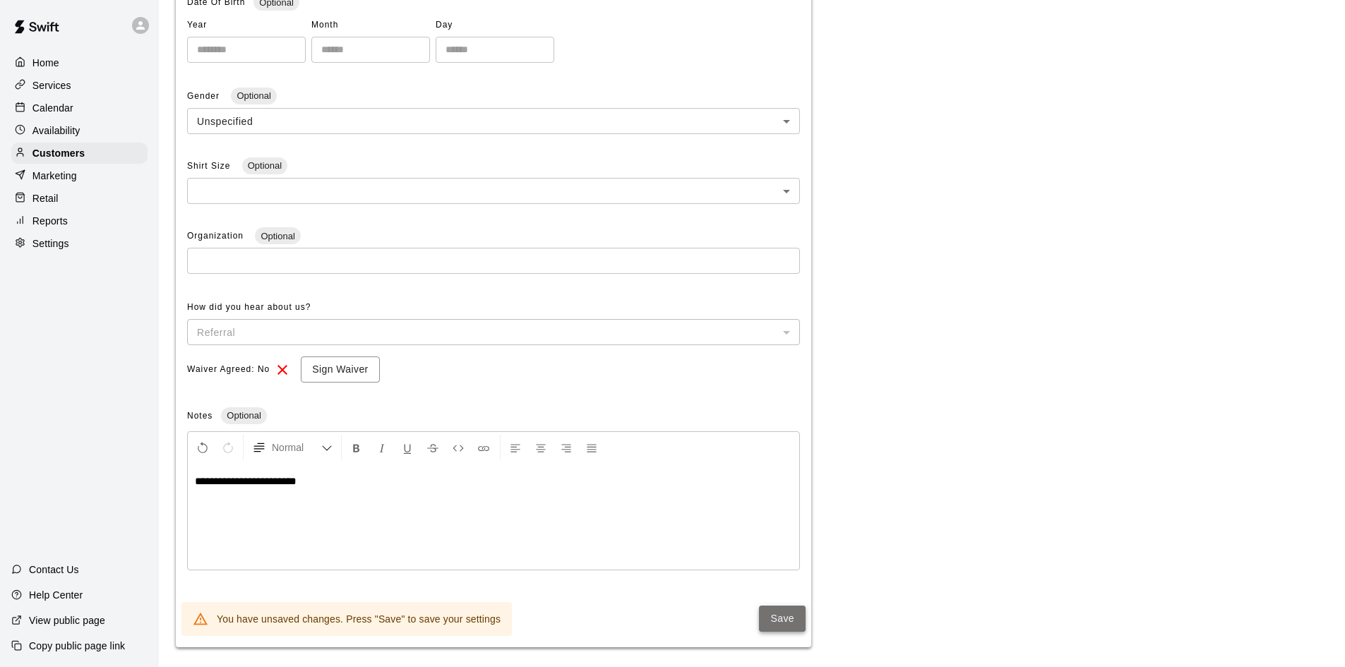
click at [790, 630] on button "Save" at bounding box center [782, 619] width 47 height 26
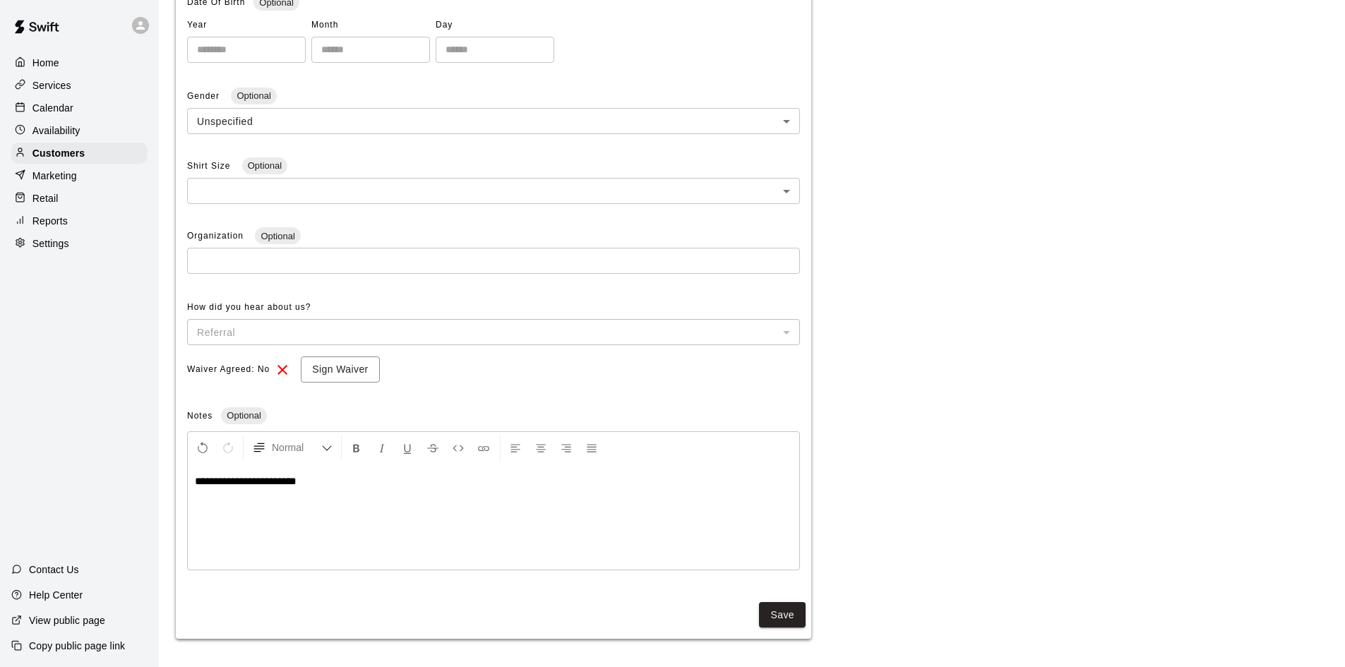
drag, startPoint x: 54, startPoint y: 108, endPoint x: 66, endPoint y: 112, distance: 12.5
click at [54, 108] on p "Calendar" at bounding box center [52, 108] width 41 height 14
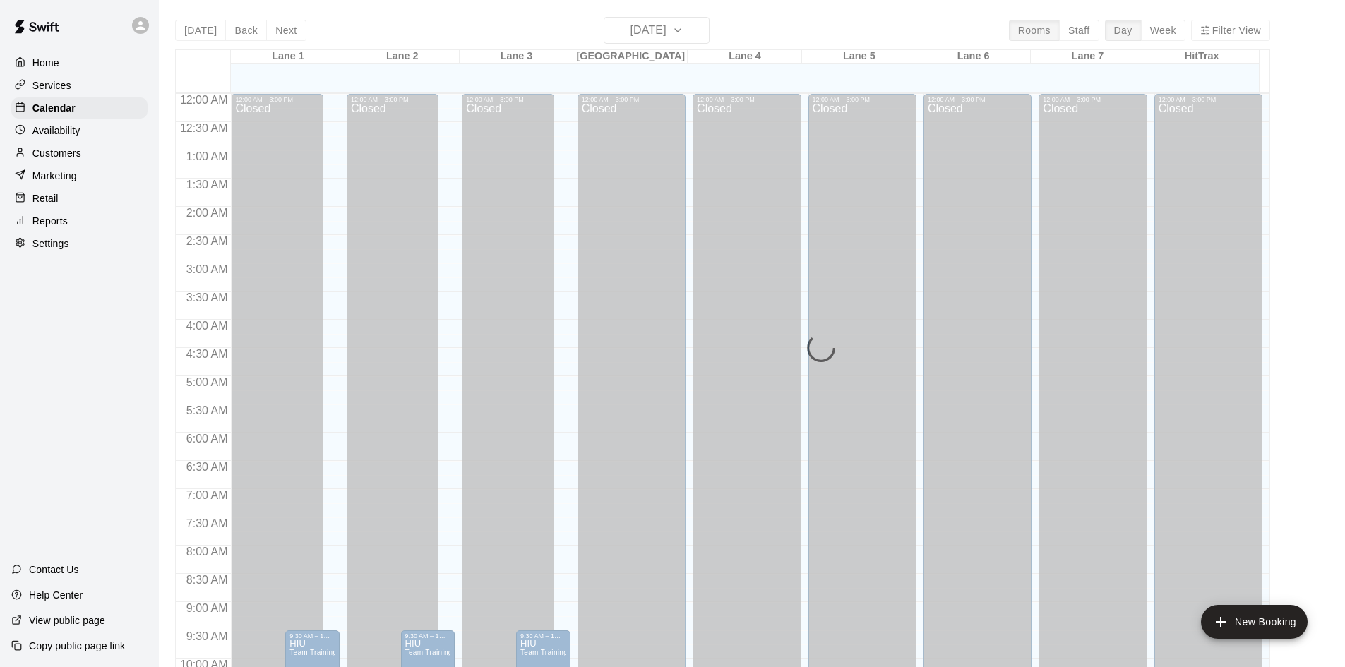
scroll to position [723, 0]
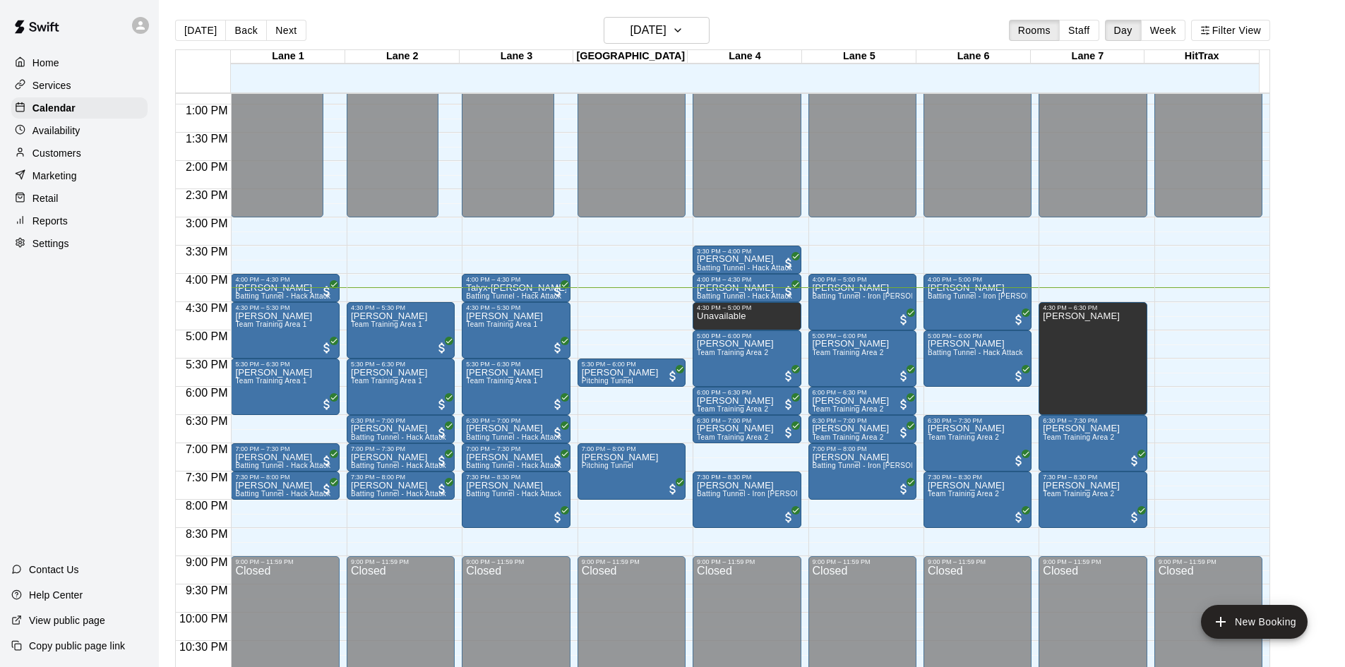
click at [653, 323] on div "12:00 AM – 3:00 PM Closed 5:30 PM – 6:00 PM Ruben Rivas Pitching Tunnel 7:00 PM…" at bounding box center [631, 47] width 108 height 1355
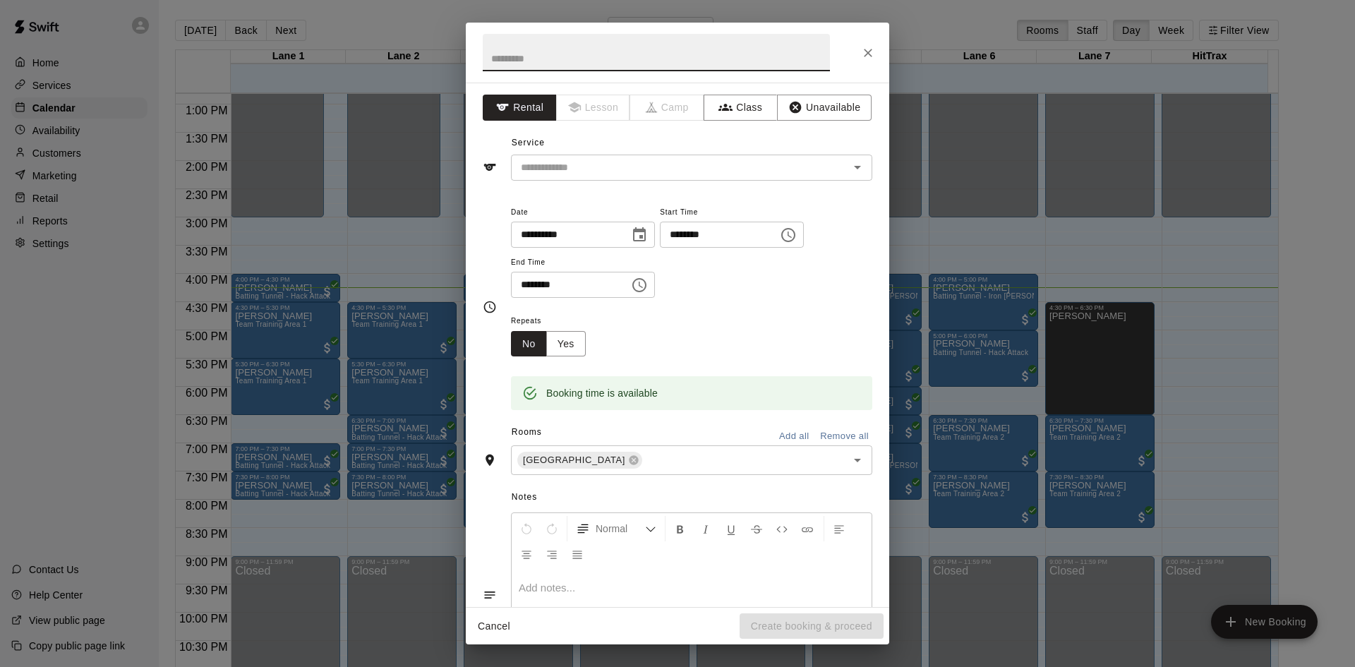
click at [865, 58] on icon "Close" at bounding box center [868, 53] width 14 height 14
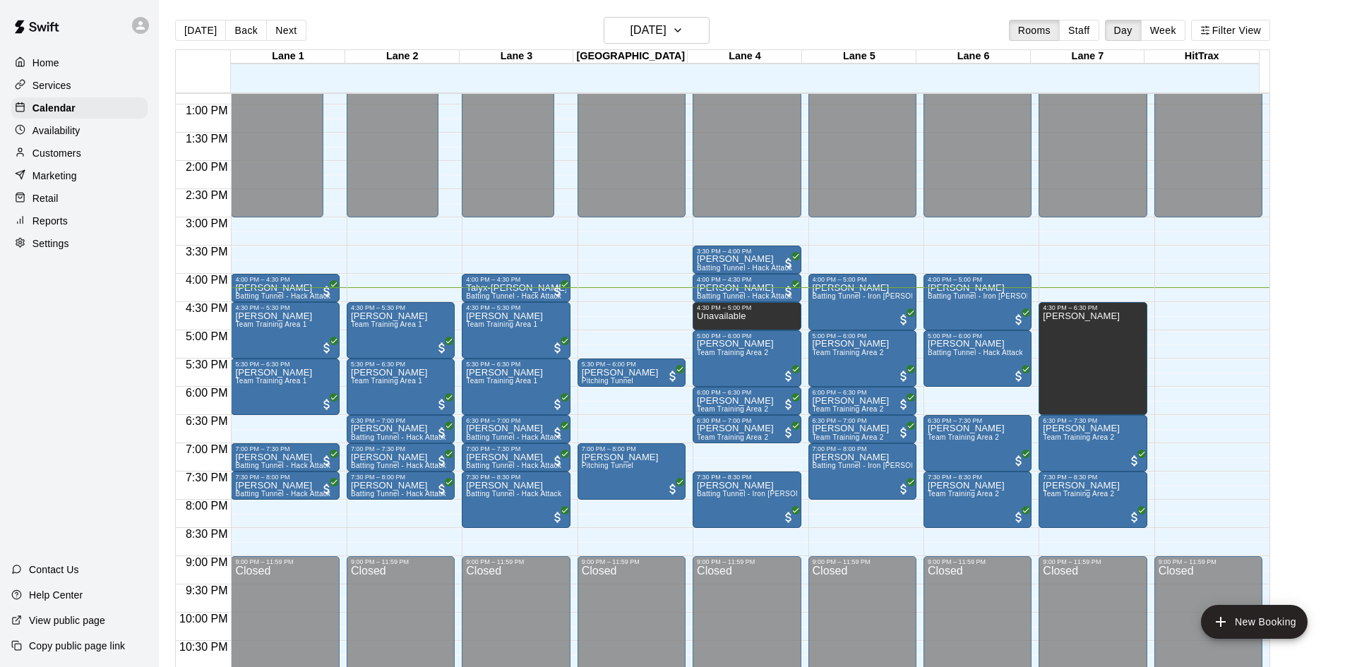
click at [20, 320] on div "Home Services Calendar Availability Customers Marketing Retail Reports Settings…" at bounding box center [79, 333] width 159 height 667
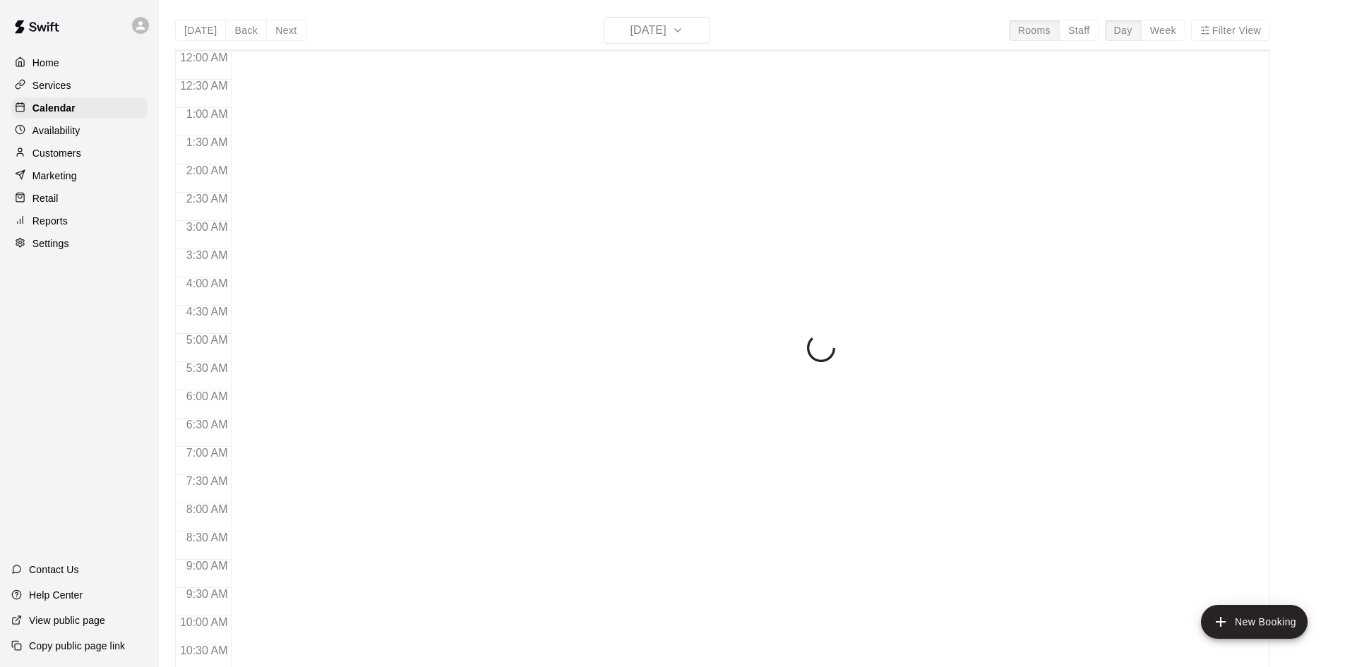
scroll to position [723, 0]
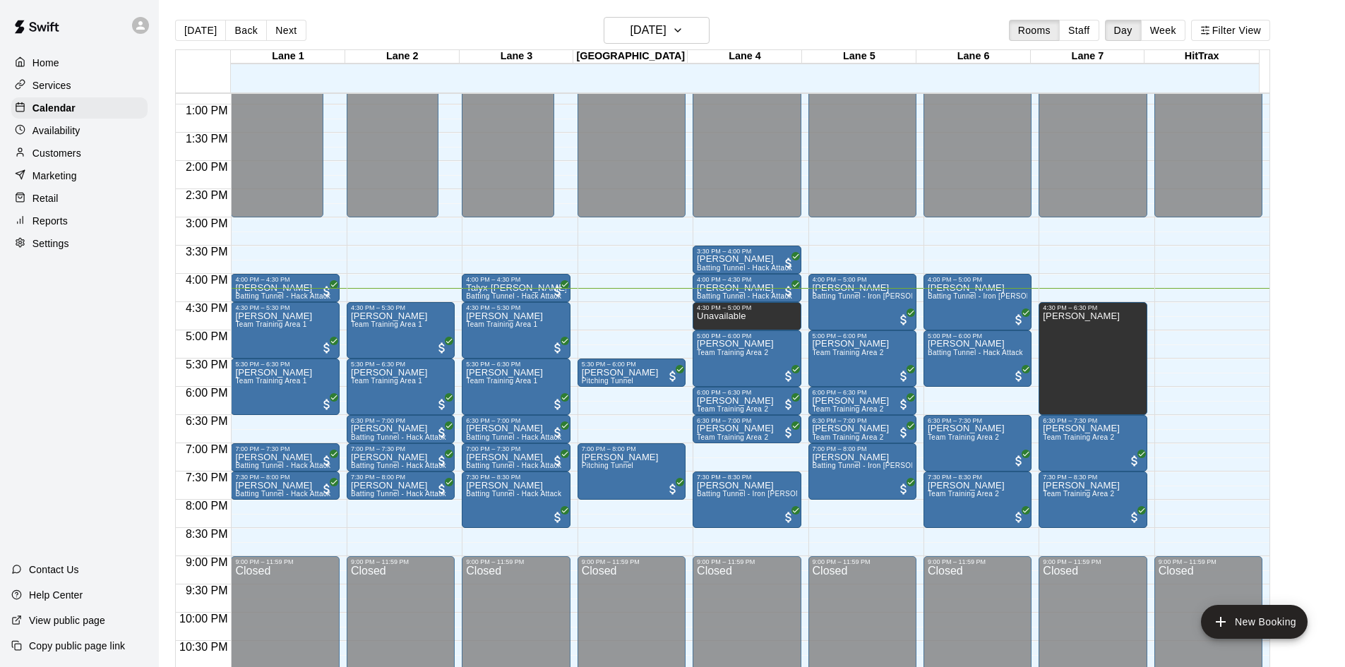
click at [96, 390] on div "Home Services Calendar Availability Customers Marketing Retail Reports Settings…" at bounding box center [79, 333] width 159 height 667
click at [1295, 276] on main "Today Back Next Wednesday Oct 15 Rooms Staff Day Week Filter View Lane 1 15 Wed…" at bounding box center [751, 350] width 1175 height 667
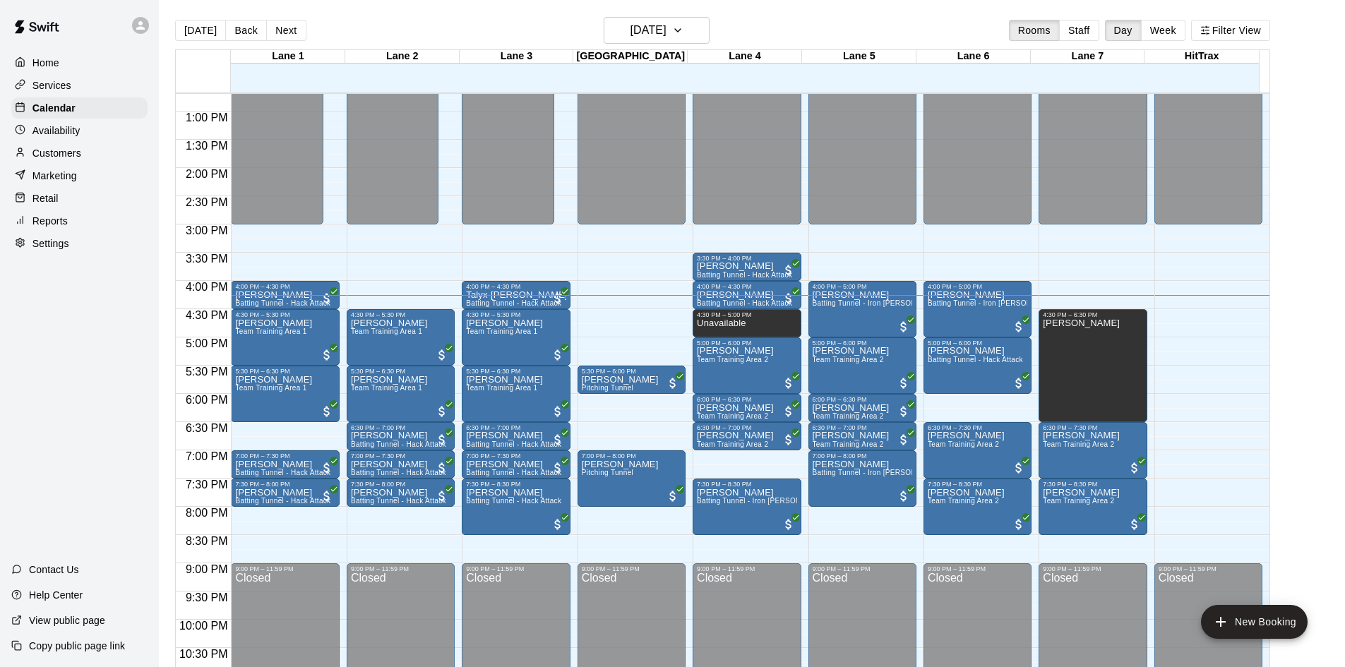
scroll to position [702, 0]
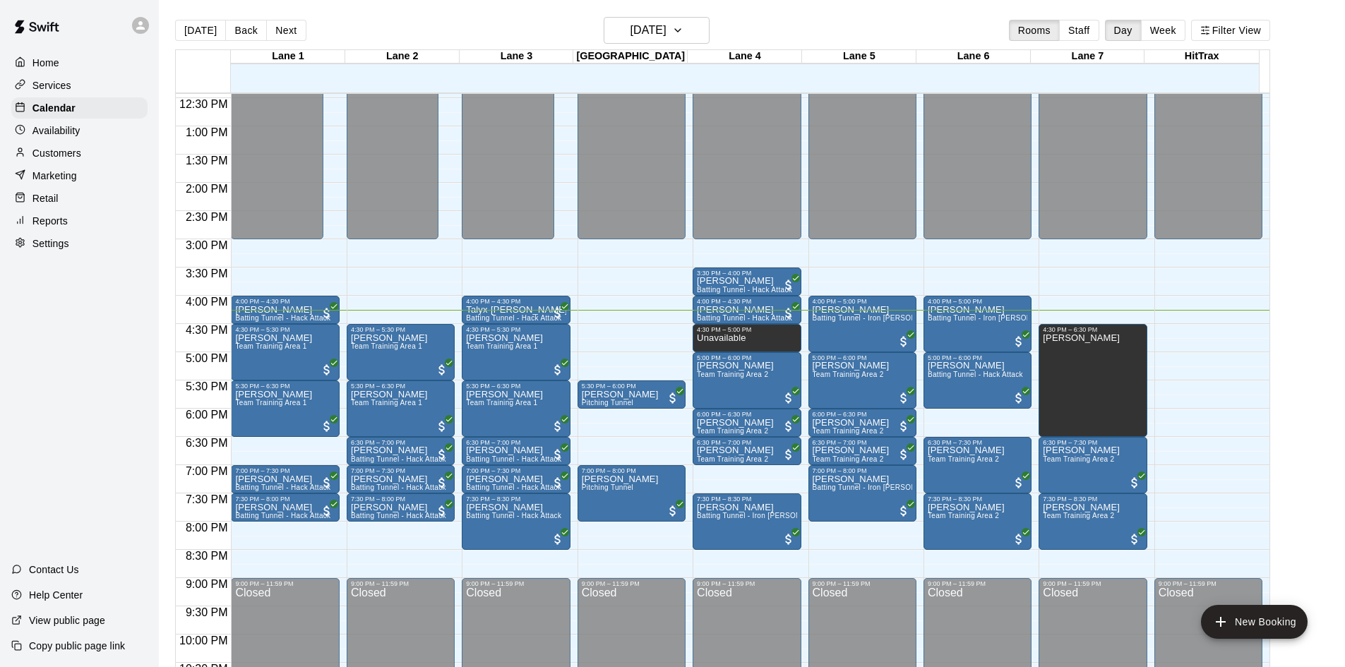
click at [1297, 418] on main "Today Back Next Wednesday Oct 15 Rooms Staff Day Week Filter View Lane 1 15 Wed…" at bounding box center [751, 350] width 1175 height 667
drag, startPoint x: 1297, startPoint y: 418, endPoint x: 1297, endPoint y: 455, distance: 36.7
click at [1297, 455] on main "Today Back Next Wednesday Oct 15 Rooms Staff Day Week Filter View Lane 1 15 Wed…" at bounding box center [751, 350] width 1175 height 667
click at [1316, 440] on main "Today Back Next Wednesday Oct 15 Rooms Staff Day Week Filter View Lane 1 15 Wed…" at bounding box center [751, 350] width 1175 height 667
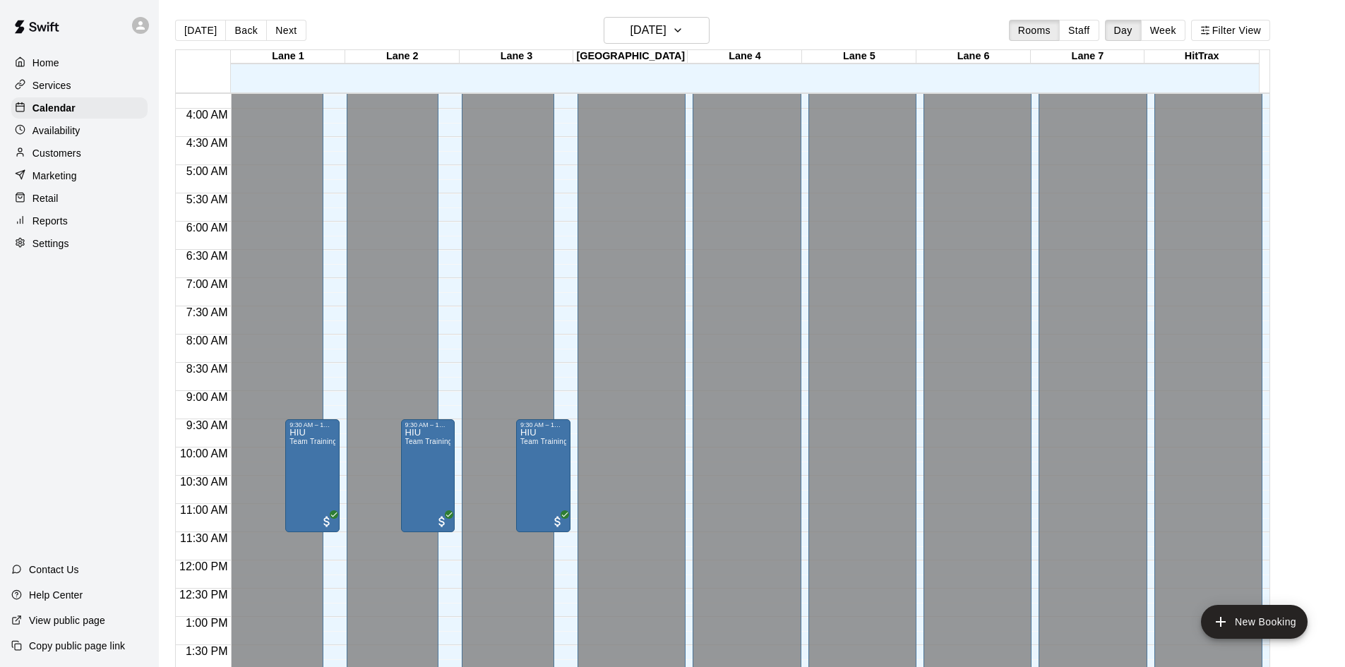
scroll to position [0, 0]
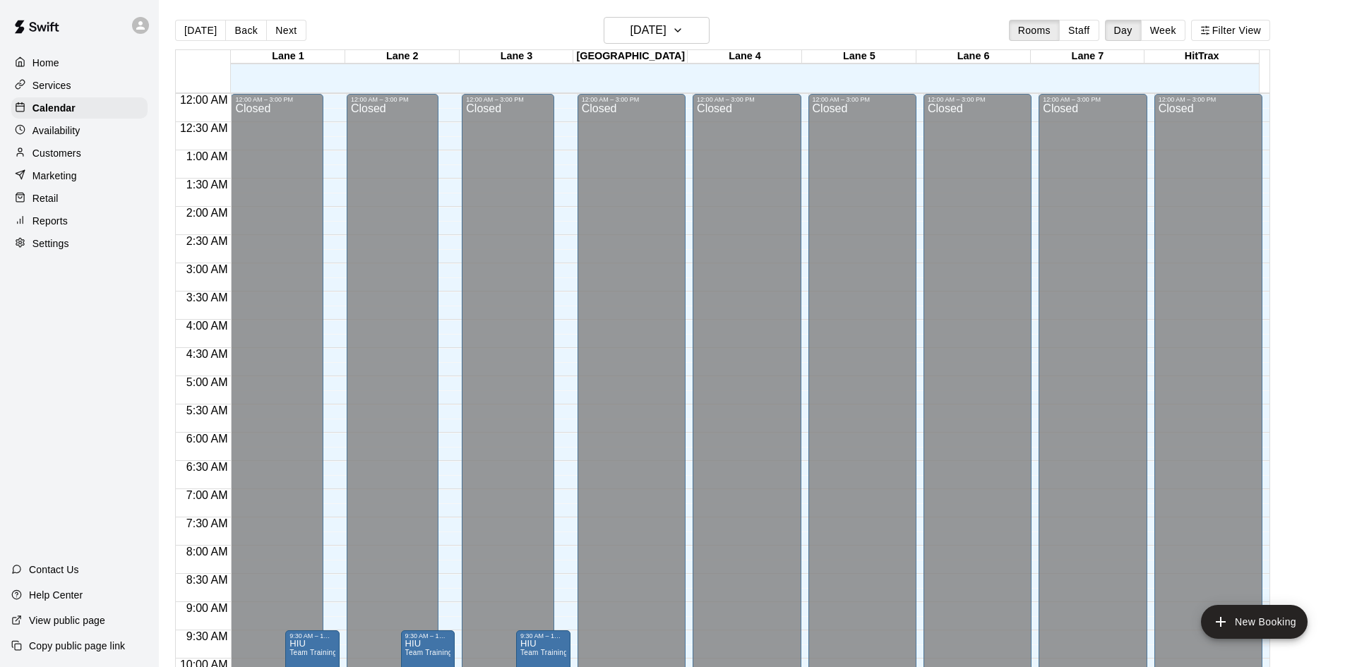
drag, startPoint x: 1278, startPoint y: 169, endPoint x: 1275, endPoint y: 358, distance: 188.5
click at [1270, 358] on div "Lane 1 15 Wed Lane 2 15 Wed Lane 3 15 Wed Pitching Lane 15 Wed Lane 4 15 Wed La…" at bounding box center [722, 366] width 1095 height 635
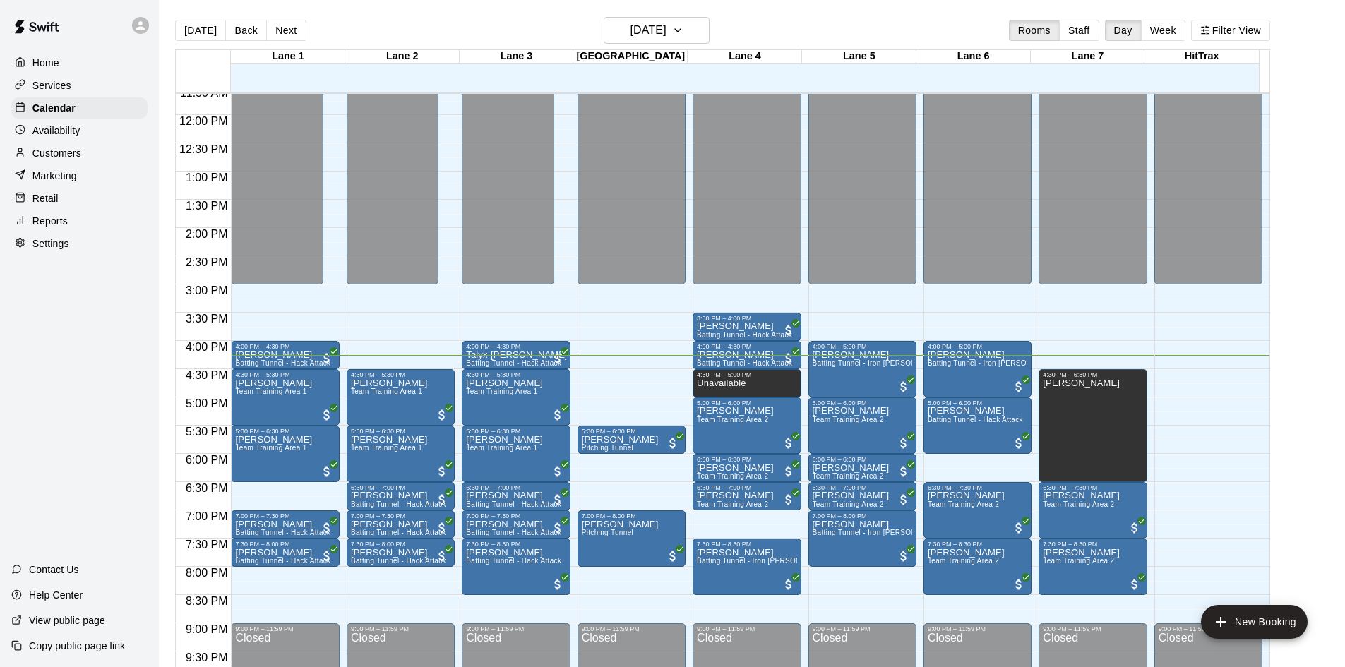
scroll to position [680, 0]
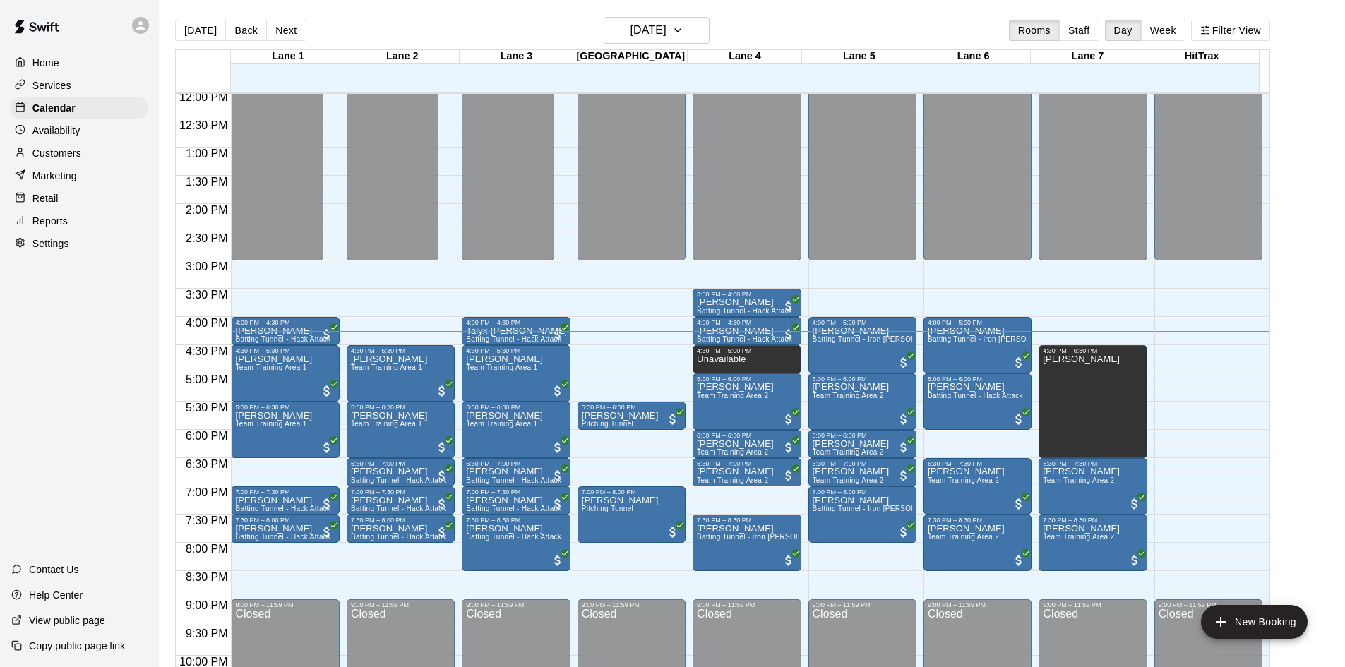
click at [1343, 449] on main "Today Back Next Wednesday Oct 15 Rooms Staff Day Week Filter View Lane 1 15 Wed…" at bounding box center [752, 345] width 1186 height 690
click at [1330, 456] on main "Today Back Next Wednesday Oct 15 Rooms Staff Day Week Filter View Lane 1 15 Wed…" at bounding box center [751, 350] width 1175 height 667
click at [52, 595] on p "Help Center" at bounding box center [56, 595] width 54 height 14
click at [107, 357] on div "Home Services Calendar Availability Customers Marketing Retail Reports Settings…" at bounding box center [79, 333] width 159 height 667
click at [54, 392] on div "Home Services Calendar Availability Customers Marketing Retail Reports Settings…" at bounding box center [79, 333] width 159 height 667
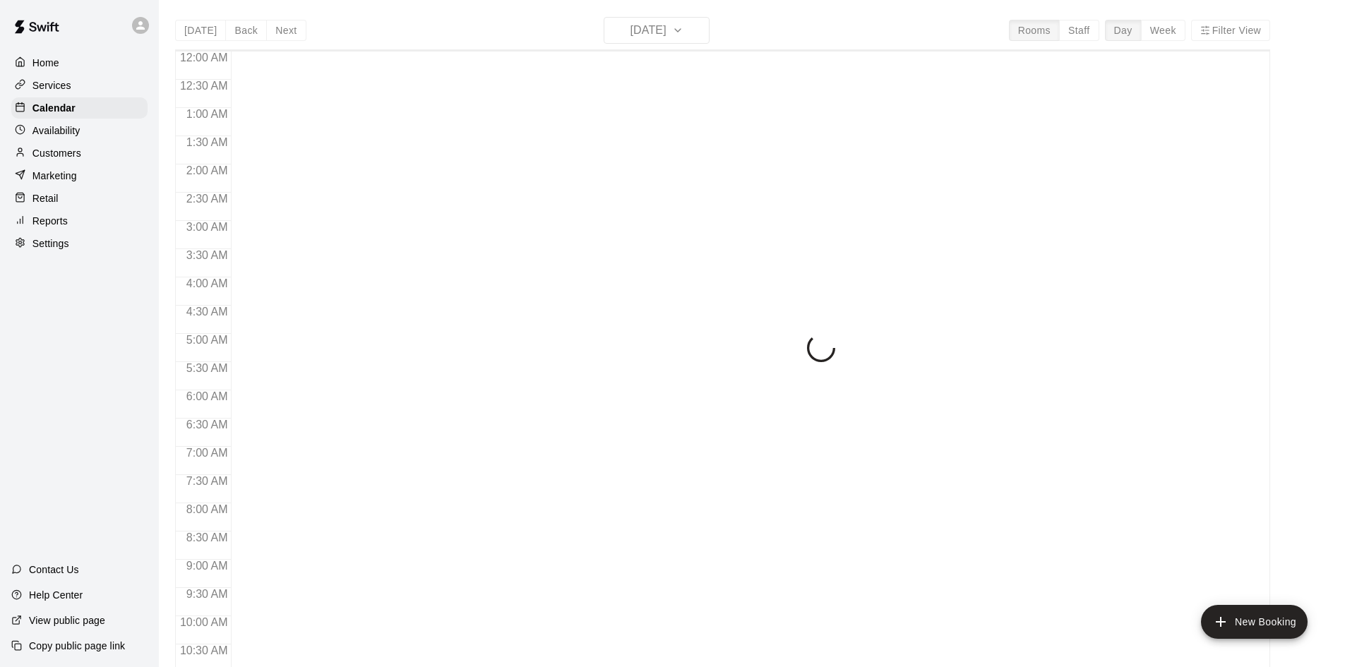
scroll to position [723, 0]
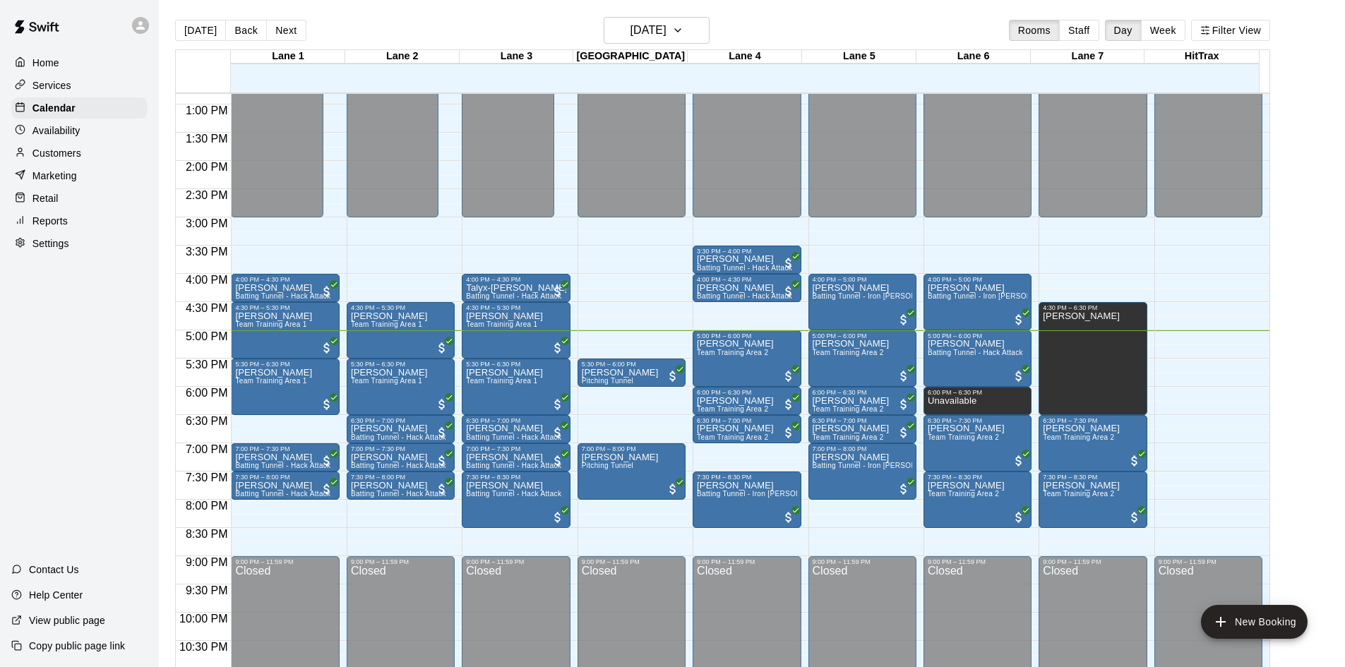
click at [138, 355] on div "Home Services Calendar Availability Customers Marketing Retail Reports Settings…" at bounding box center [79, 333] width 159 height 667
